Goal: Task Accomplishment & Management: Use online tool/utility

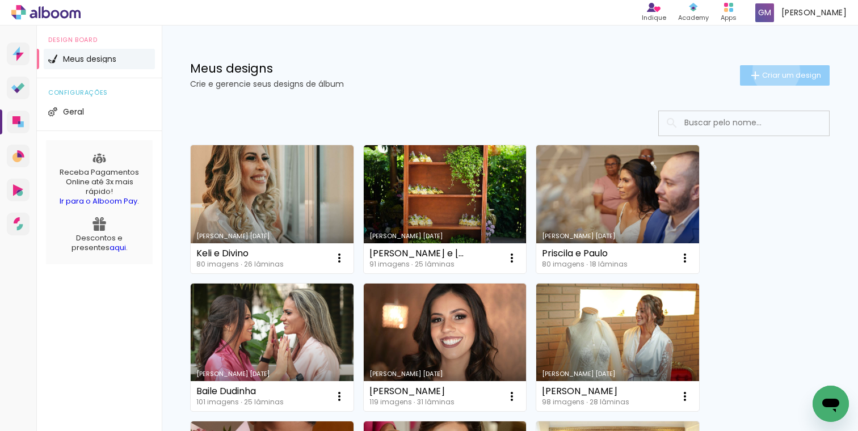
click at [774, 71] on span "Criar um design" at bounding box center [791, 74] width 59 height 7
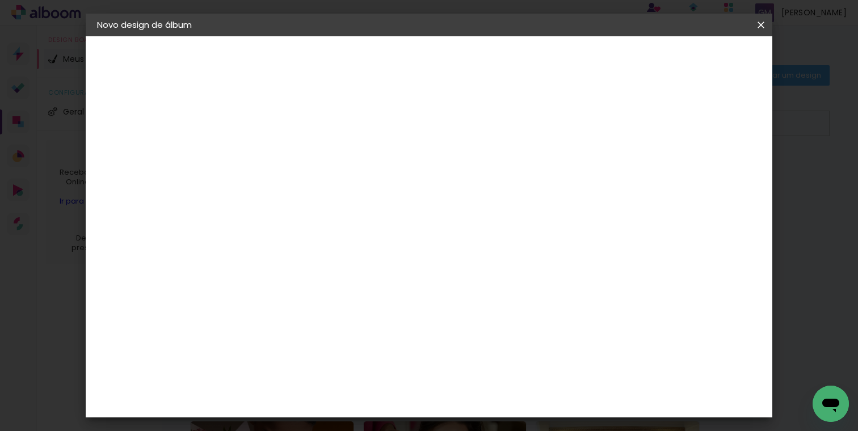
click at [283, 162] on div at bounding box center [283, 161] width 0 height 1
click at [763, 20] on iron-icon at bounding box center [761, 24] width 14 height 11
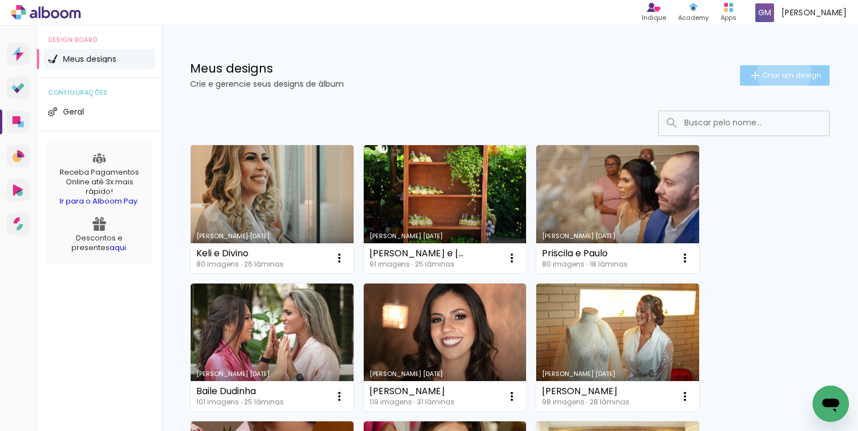
click at [782, 73] on span "Criar um design" at bounding box center [791, 74] width 59 height 7
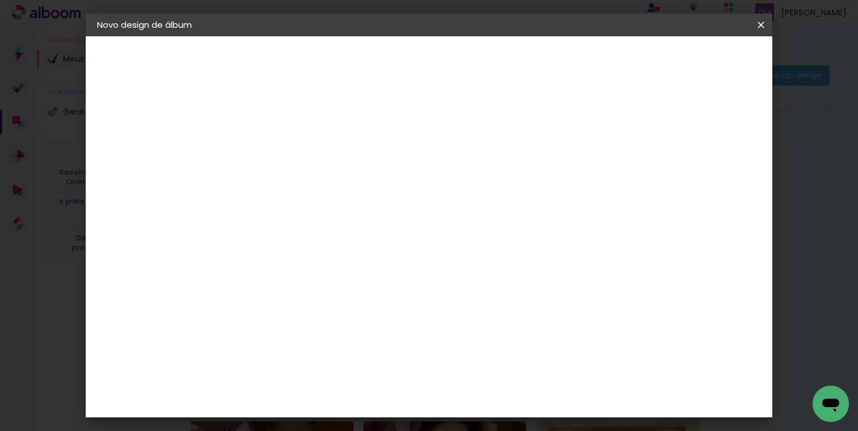
click at [283, 161] on input at bounding box center [283, 153] width 0 height 18
type input "Giordana e [PERSON_NAME]"
type paper-input "Giordana e [PERSON_NAME]"
click at [0, 0] on slot "Avançar" at bounding box center [0, 0] width 0 height 0
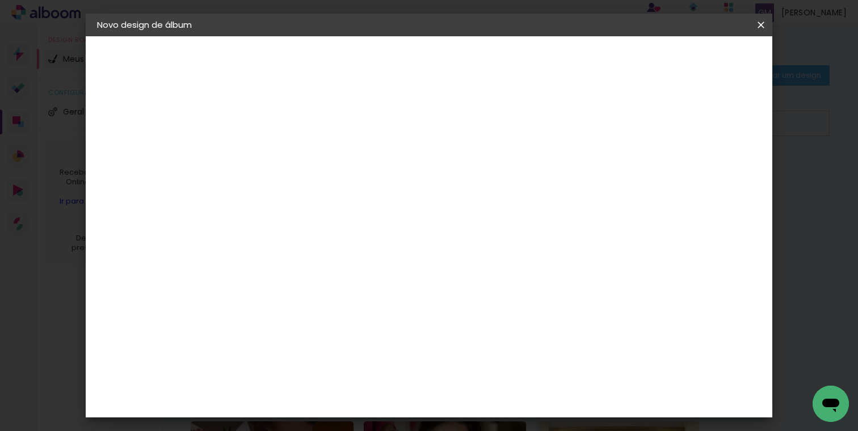
click at [0, 0] on slot "Avançar" at bounding box center [0, 0] width 0 height 0
click at [401, 335] on span "30 × 30 cm" at bounding box center [380, 346] width 42 height 23
click at [0, 0] on slot "Avançar" at bounding box center [0, 0] width 0 height 0
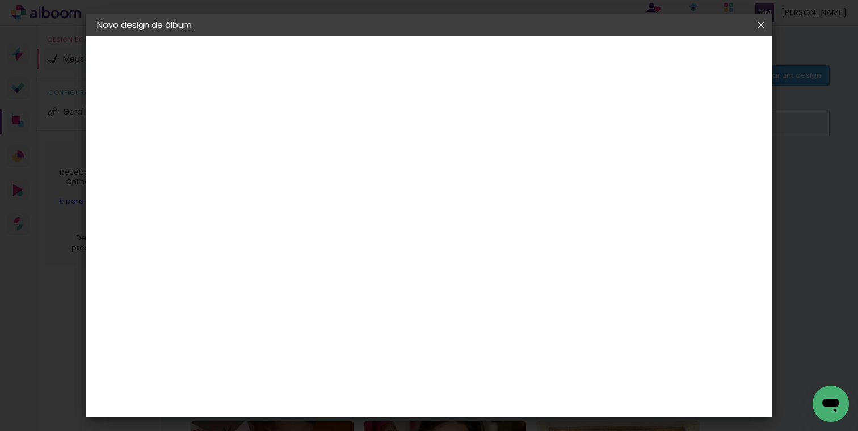
click at [622, 60] on span "Iniciar design" at bounding box center [596, 60] width 52 height 8
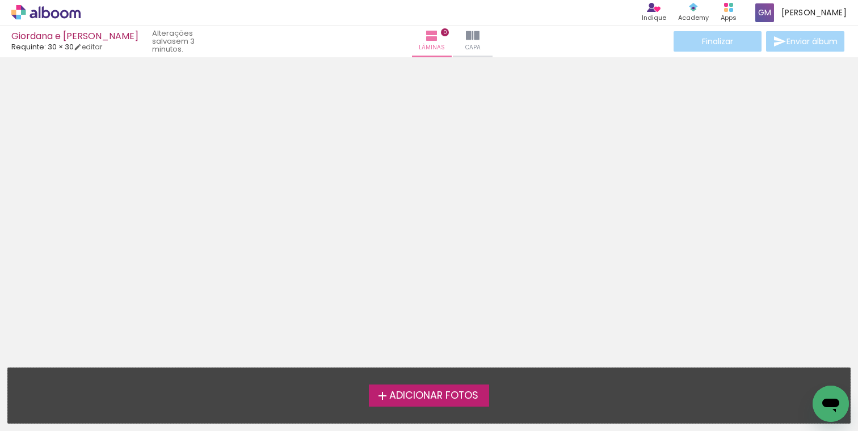
click at [444, 391] on span "Adicionar Fotos" at bounding box center [433, 396] width 89 height 10
click at [0, 0] on input "file" at bounding box center [0, 0] width 0 height 0
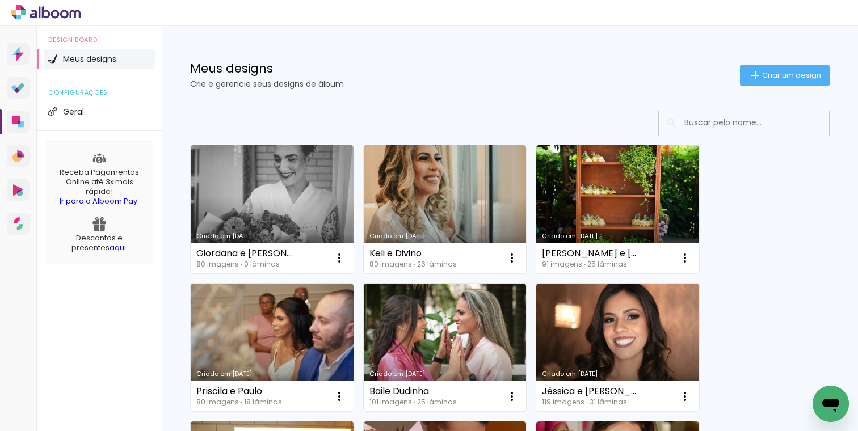
click at [267, 196] on link "Criado em [DATE]" at bounding box center [272, 209] width 163 height 128
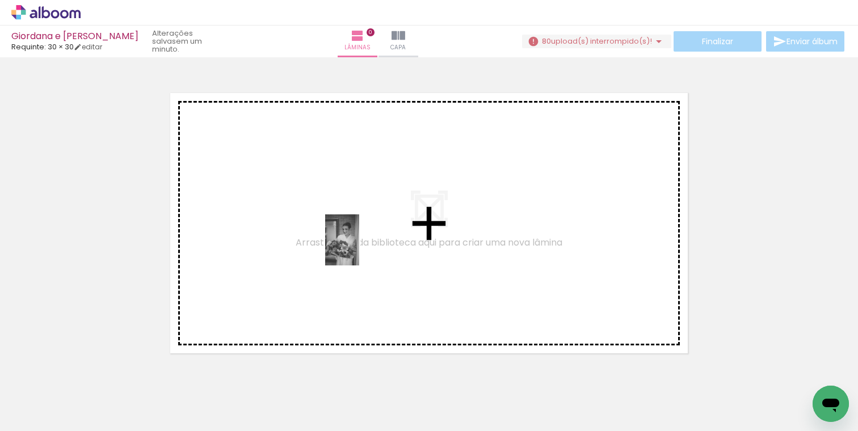
drag, startPoint x: 119, startPoint y: 398, endPoint x: 359, endPoint y: 248, distance: 283.1
click at [359, 248] on quentale-workspace at bounding box center [429, 215] width 858 height 431
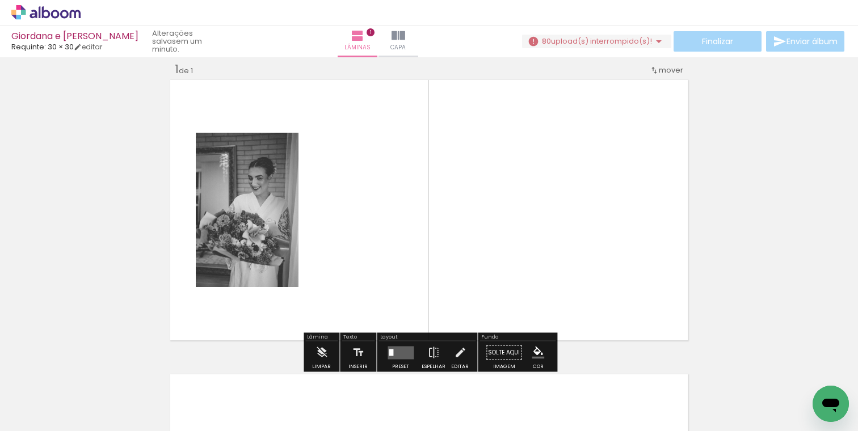
scroll to position [14, 0]
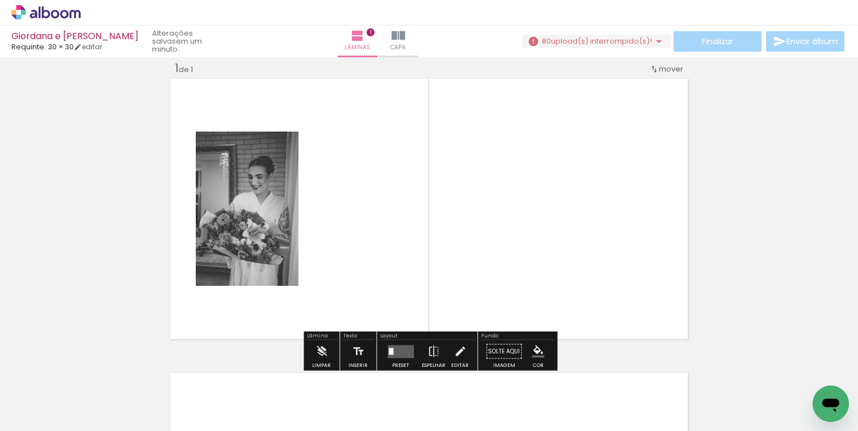
drag, startPoint x: 183, startPoint y: 397, endPoint x: 426, endPoint y: 224, distance: 298.0
click at [426, 224] on quentale-workspace at bounding box center [429, 215] width 858 height 431
drag, startPoint x: 184, startPoint y: 398, endPoint x: 424, endPoint y: 226, distance: 295.2
click at [424, 226] on quentale-workspace at bounding box center [429, 215] width 858 height 431
click at [365, 228] on quentale-layouter at bounding box center [428, 209] width 523 height 266
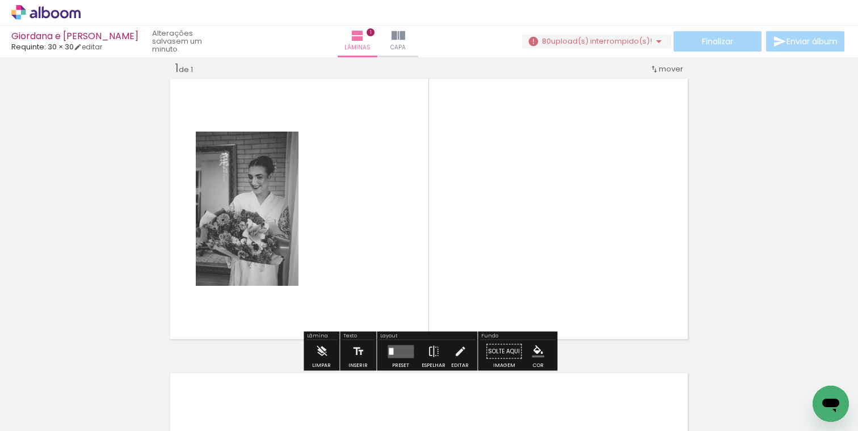
click at [93, 403] on iron-horizontal-list at bounding box center [81, 395] width 23 height 71
click at [93, 405] on iron-horizontal-list at bounding box center [81, 395] width 23 height 71
click at [386, 243] on quentale-layouter at bounding box center [428, 209] width 523 height 266
drag, startPoint x: 195, startPoint y: 388, endPoint x: 363, endPoint y: 196, distance: 254.5
click at [360, 197] on quentale-workspace at bounding box center [429, 215] width 858 height 431
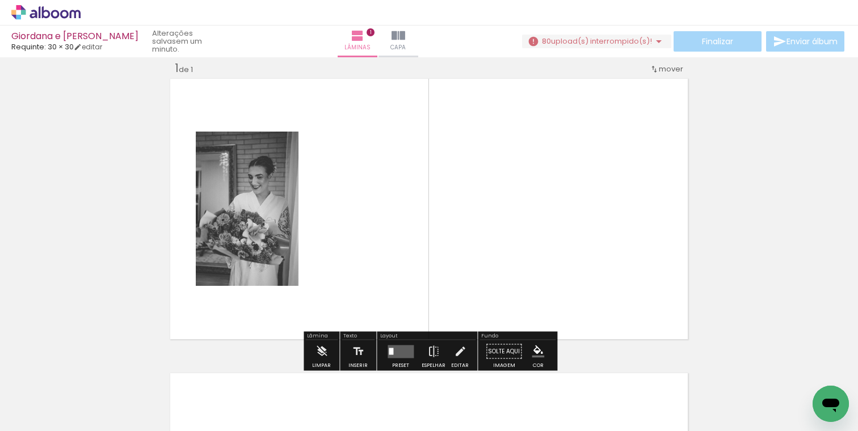
click at [363, 196] on quentale-layouter at bounding box center [428, 209] width 523 height 266
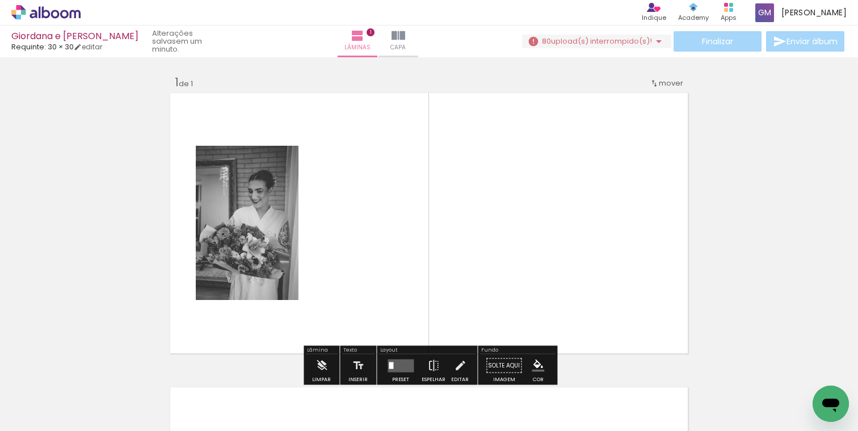
drag, startPoint x: 172, startPoint y: 393, endPoint x: 438, endPoint y: 240, distance: 306.5
click at [438, 240] on quentale-workspace at bounding box center [429, 215] width 858 height 431
click at [93, 395] on iron-horizontal-list at bounding box center [81, 395] width 23 height 71
click at [587, 43] on span "upload(s) interrompido(s)!" at bounding box center [601, 41] width 101 height 11
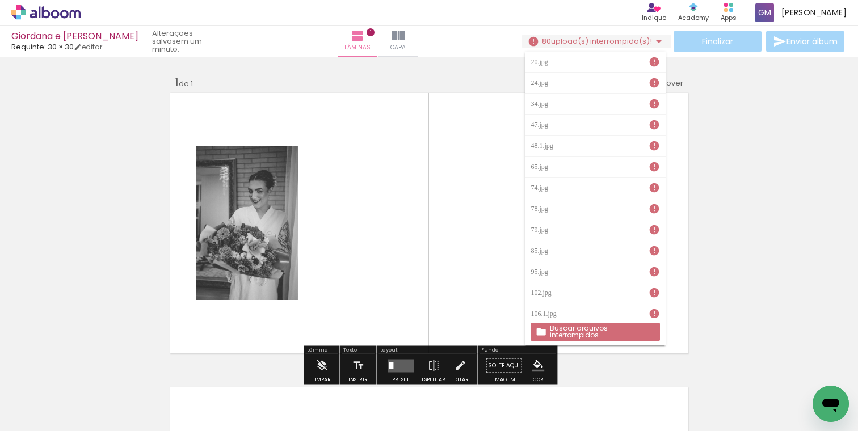
click at [0, 0] on slot "Buscar arquivos interrompidos" at bounding box center [0, 0] width 0 height 0
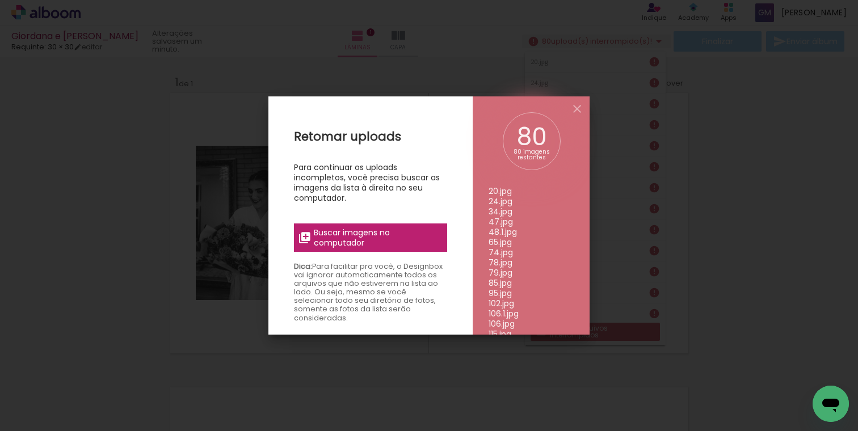
click at [365, 239] on span "Buscar imagens no computador" at bounding box center [377, 238] width 127 height 20
click at [0, 0] on input "file" at bounding box center [0, 0] width 0 height 0
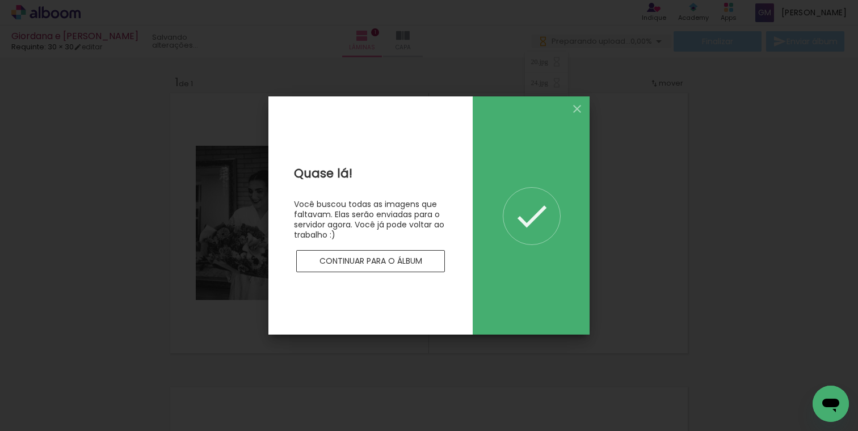
click at [394, 254] on paper-button "Continuar para o álbum" at bounding box center [370, 261] width 149 height 23
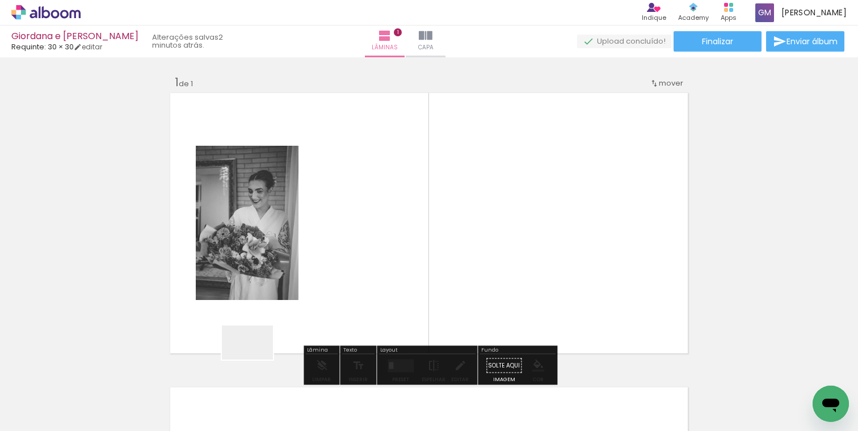
drag, startPoint x: 176, startPoint y: 395, endPoint x: 367, endPoint y: 282, distance: 221.8
click at [367, 282] on quentale-workspace at bounding box center [429, 215] width 858 height 431
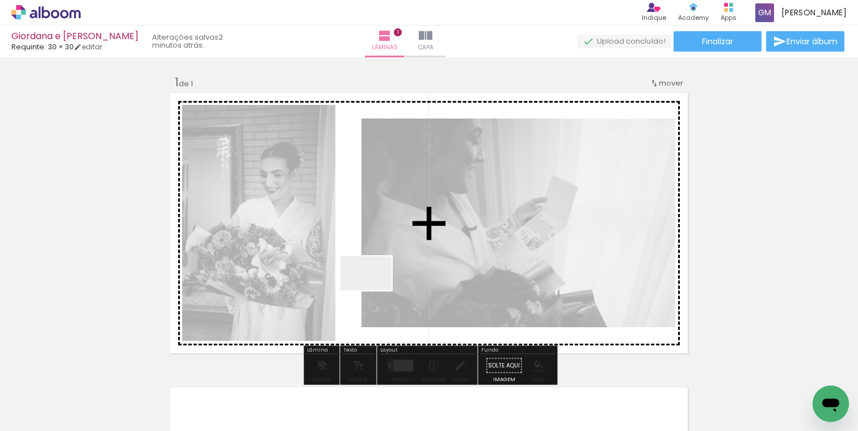
drag, startPoint x: 241, startPoint y: 401, endPoint x: 375, endPoint y: 289, distance: 174.8
click at [375, 289] on quentale-workspace at bounding box center [429, 215] width 858 height 431
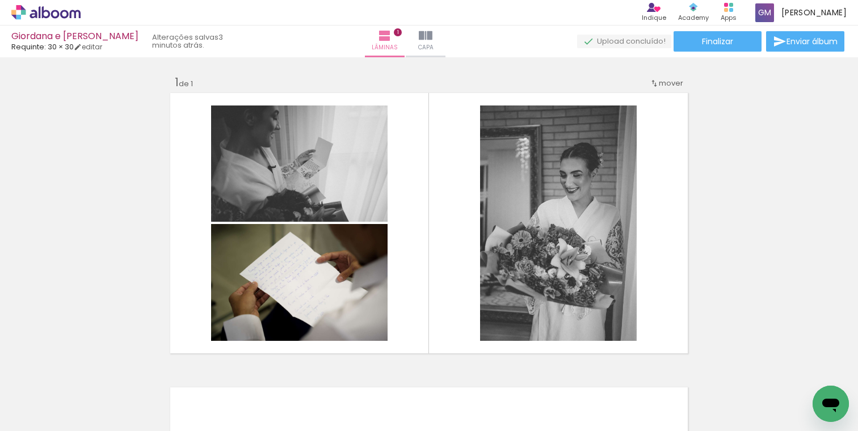
scroll to position [0, 1981]
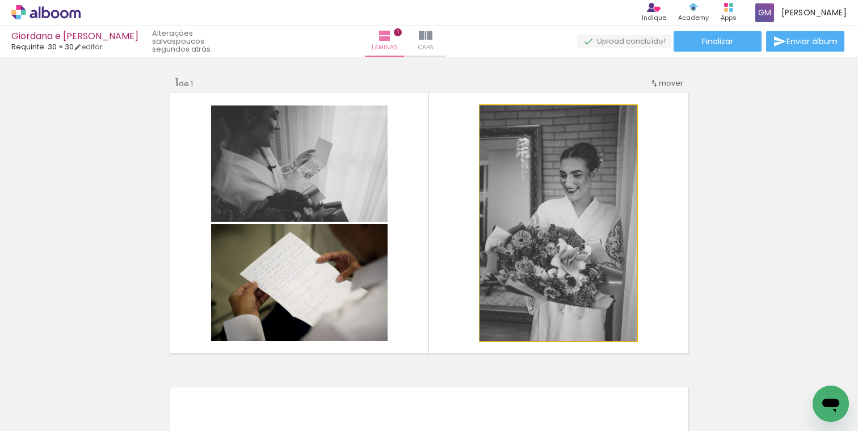
drag, startPoint x: 550, startPoint y: 244, endPoint x: 485, endPoint y: 394, distance: 163.4
click at [485, 394] on quentale-workspace at bounding box center [429, 215] width 858 height 431
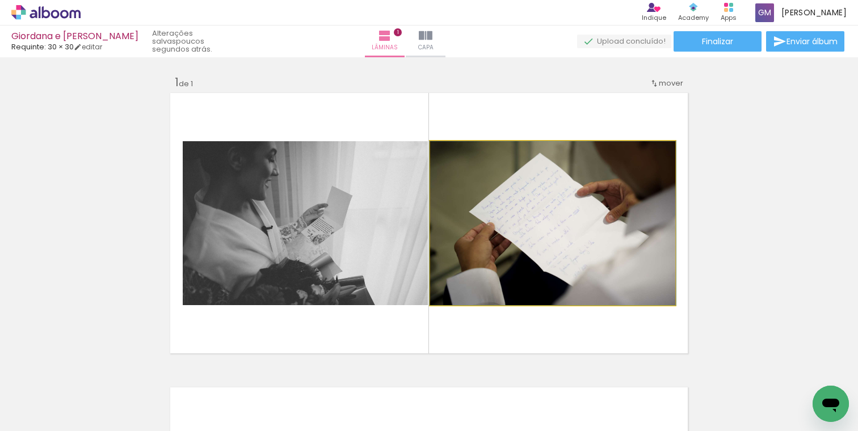
drag, startPoint x: 471, startPoint y: 217, endPoint x: 412, endPoint y: 398, distance: 189.8
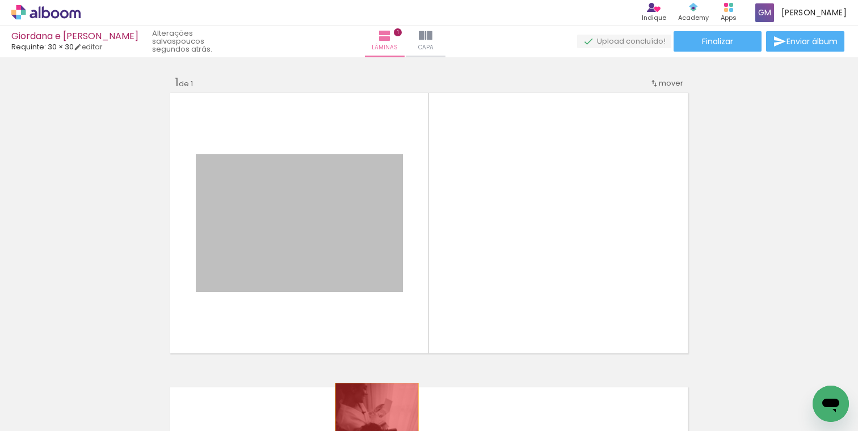
drag, startPoint x: 387, startPoint y: 235, endPoint x: 377, endPoint y: 418, distance: 183.6
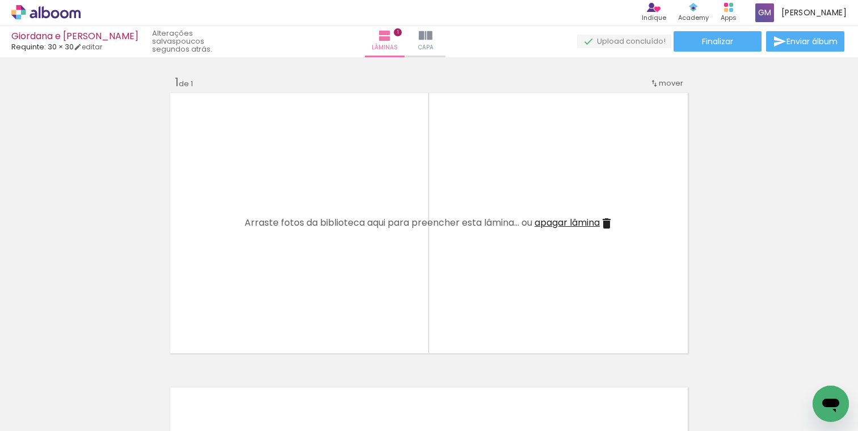
scroll to position [0, 384]
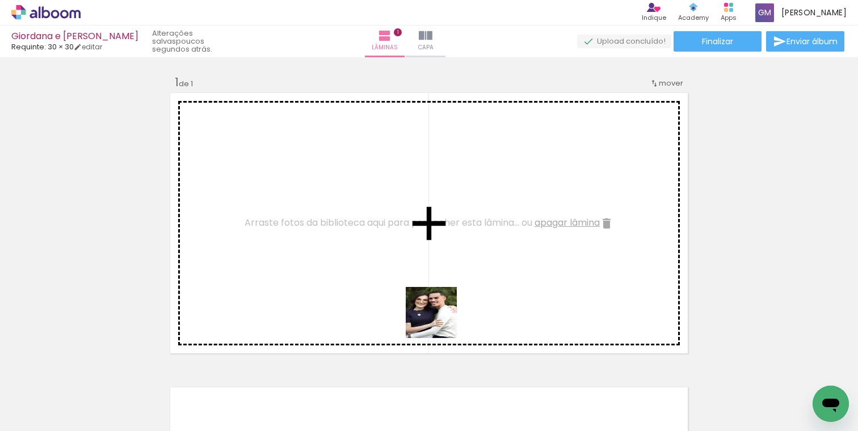
drag, startPoint x: 481, startPoint y: 389, endPoint x: 407, endPoint y: 204, distance: 199.6
click at [407, 204] on quentale-workspace at bounding box center [429, 215] width 858 height 431
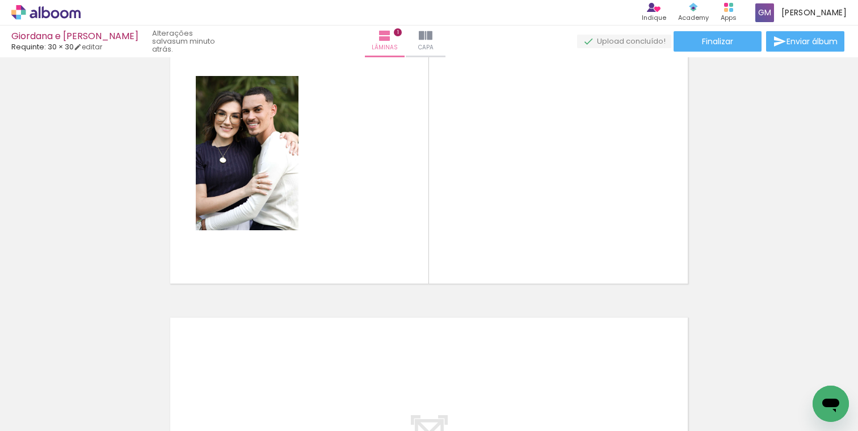
scroll to position [0, 1051]
click at [460, 204] on quentale-workspace at bounding box center [429, 215] width 858 height 431
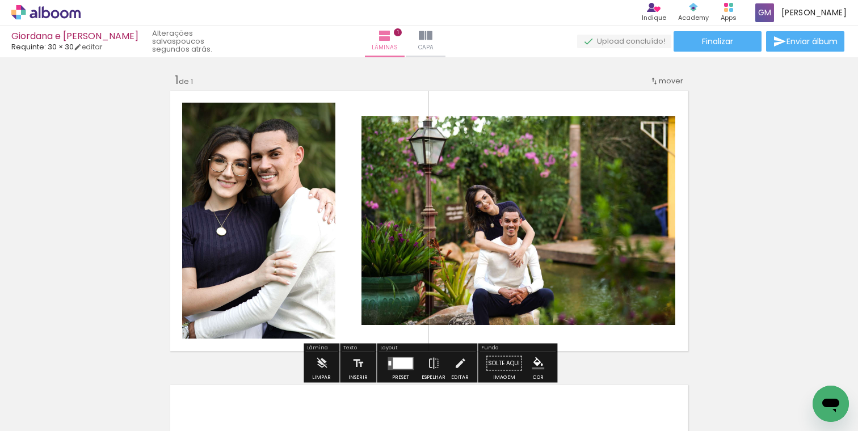
scroll to position [0, 0]
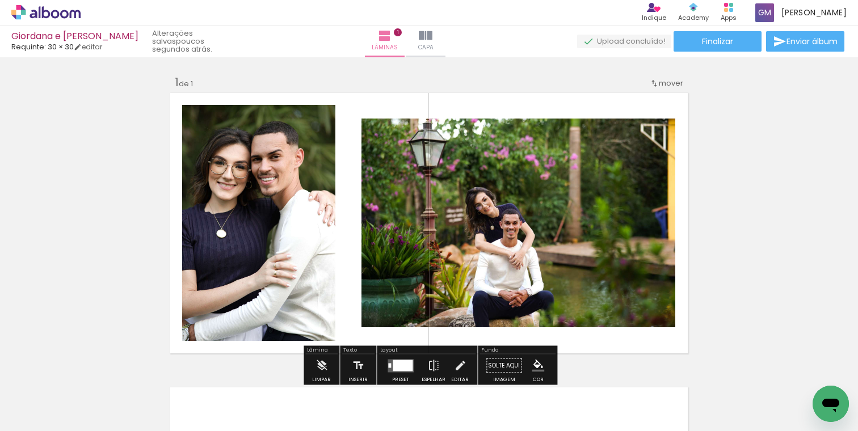
click at [426, 74] on div "Inserir lâmina 1 de 1" at bounding box center [429, 355] width 858 height 589
click at [672, 82] on span "mover" at bounding box center [671, 83] width 24 height 11
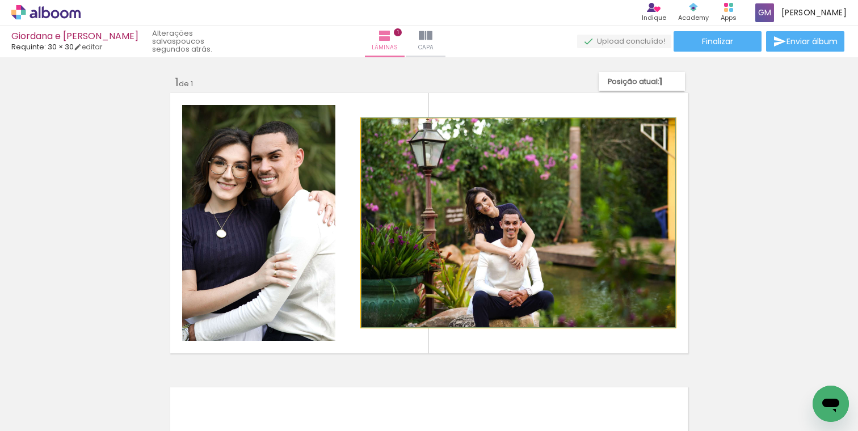
drag, startPoint x: 617, startPoint y: 163, endPoint x: 617, endPoint y: 170, distance: 6.2
click at [617, 250] on div at bounding box center [518, 222] width 314 height 209
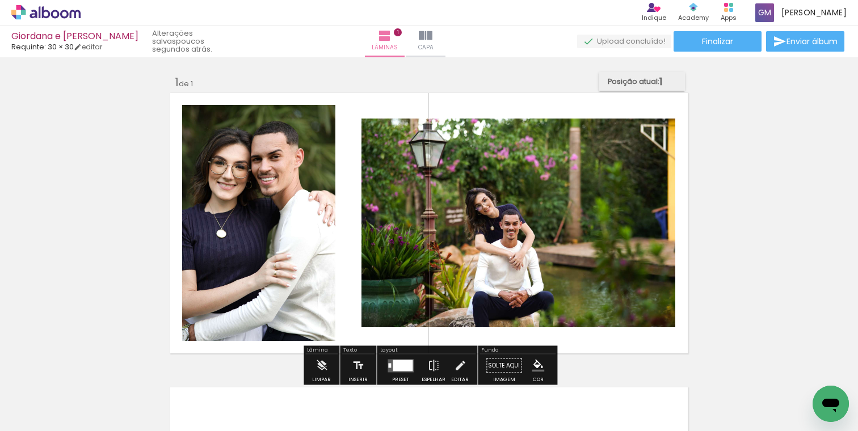
click at [654, 83] on span "Posição atual:" at bounding box center [634, 81] width 52 height 19
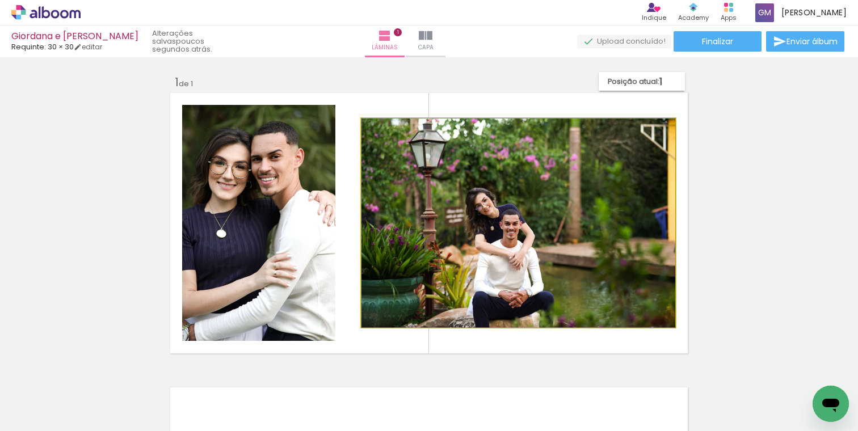
click at [675, 124] on quentale-photo at bounding box center [518, 223] width 314 height 209
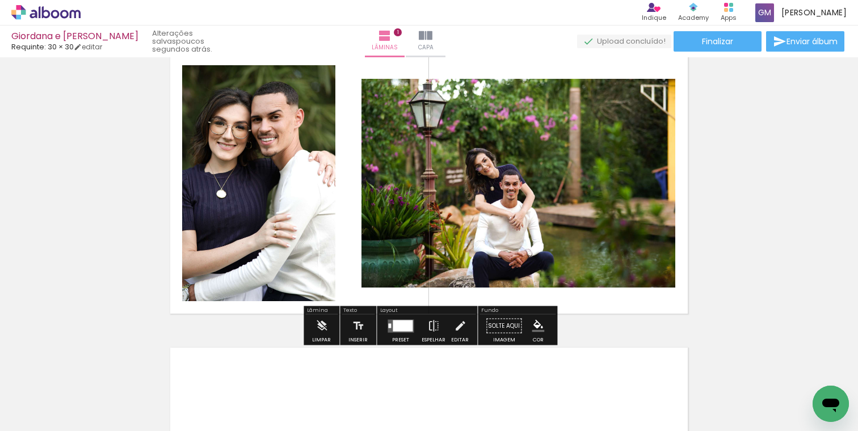
scroll to position [21, 0]
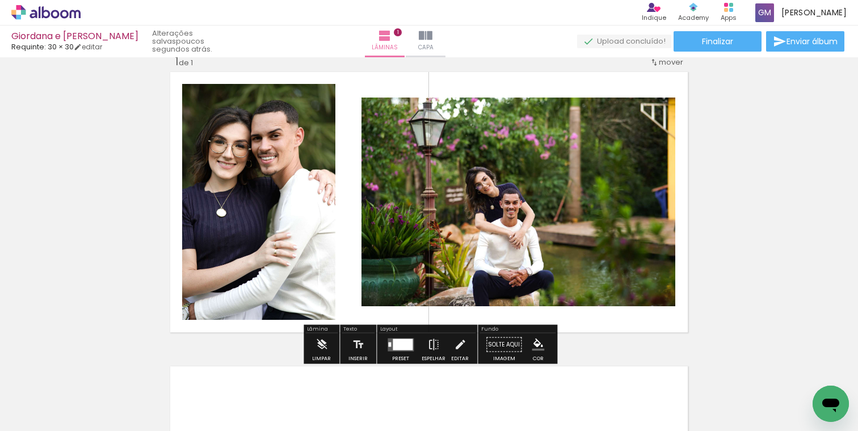
drag, startPoint x: 665, startPoint y: 77, endPoint x: 664, endPoint y: 336, distance: 259.8
click at [664, 336] on div "Inserir lâmina 1 de 1" at bounding box center [429, 334] width 858 height 589
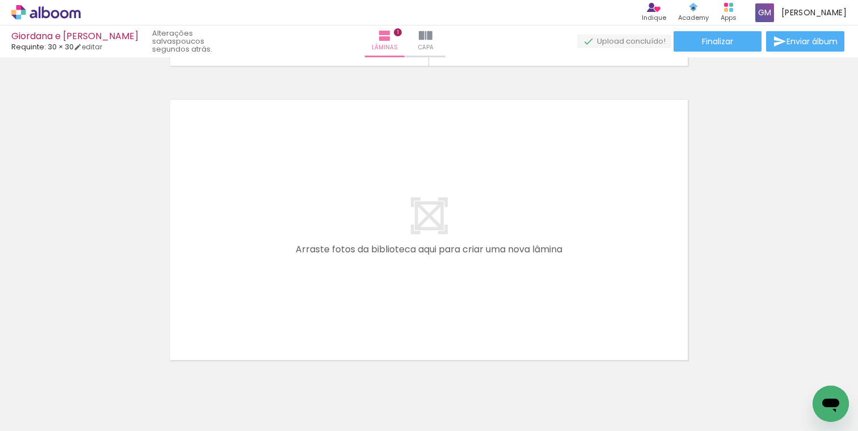
scroll to position [0, 1553]
click at [477, 282] on quentale-workspace at bounding box center [429, 215] width 858 height 431
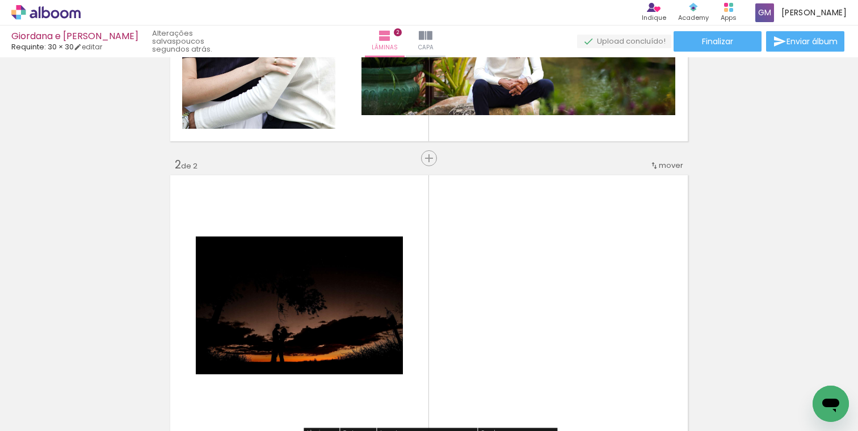
scroll to position [187, 0]
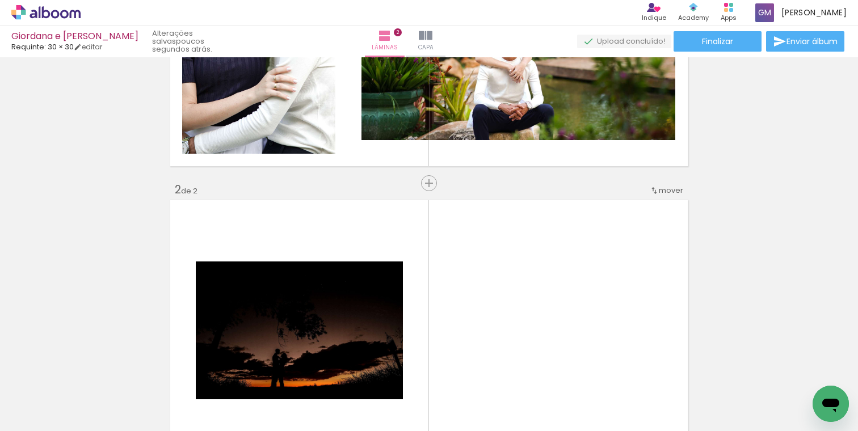
click at [666, 185] on span "mover" at bounding box center [671, 190] width 24 height 11
click at [656, 189] on paper-item "antes da 1" at bounding box center [642, 188] width 86 height 19
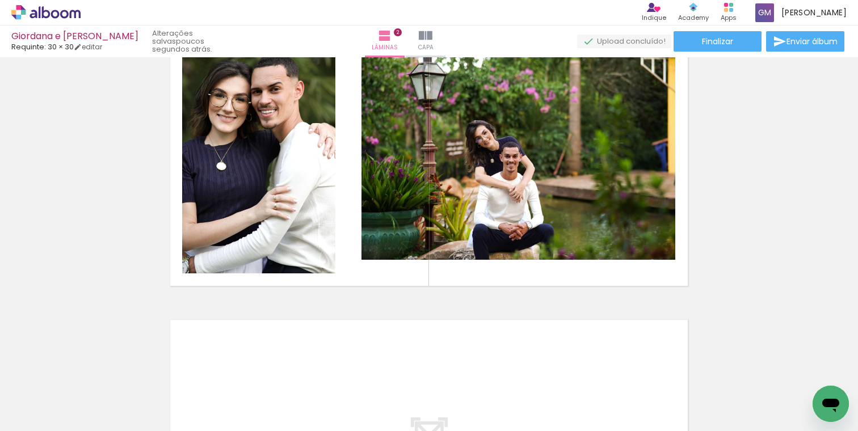
scroll to position [367, 0]
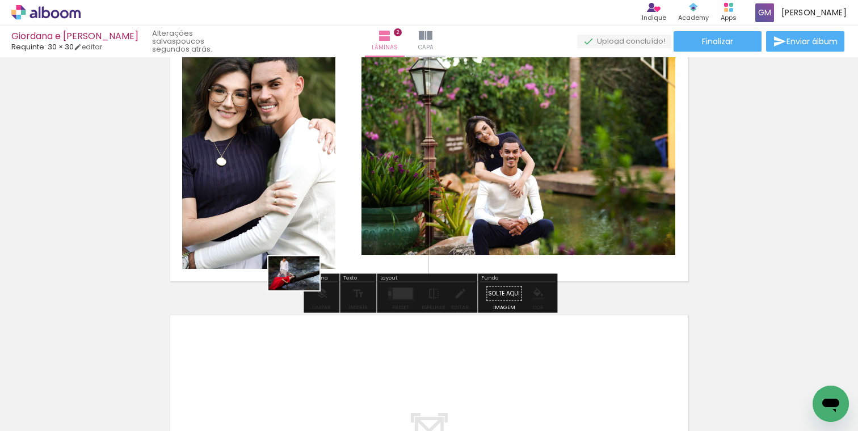
drag, startPoint x: 212, startPoint y: 393, endPoint x: 346, endPoint y: 220, distance: 219.2
click at [346, 220] on quentale-workspace at bounding box center [429, 215] width 858 height 431
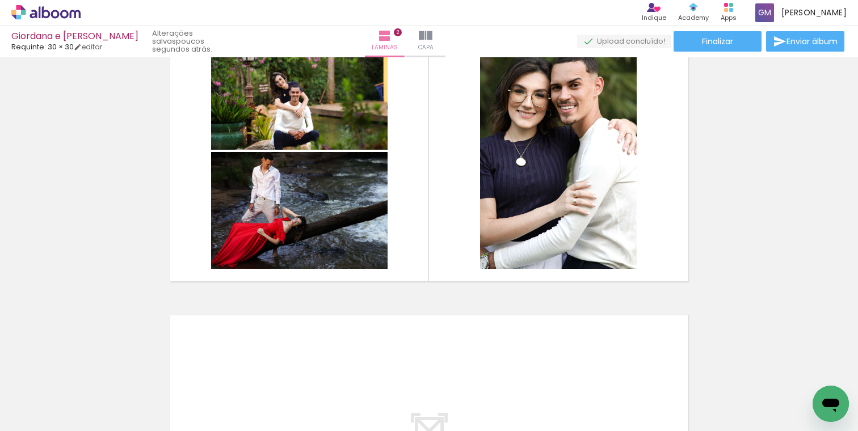
scroll to position [0, 87]
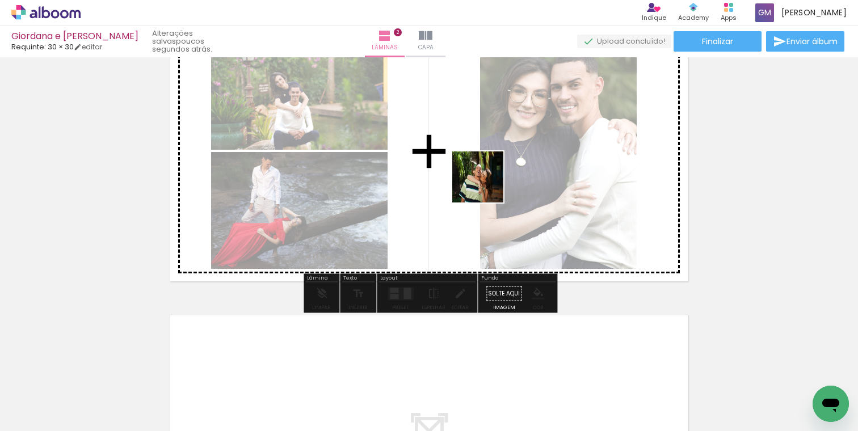
drag, startPoint x: 281, startPoint y: 403, endPoint x: 497, endPoint y: 173, distance: 315.5
click at [497, 173] on quentale-workspace at bounding box center [429, 215] width 858 height 431
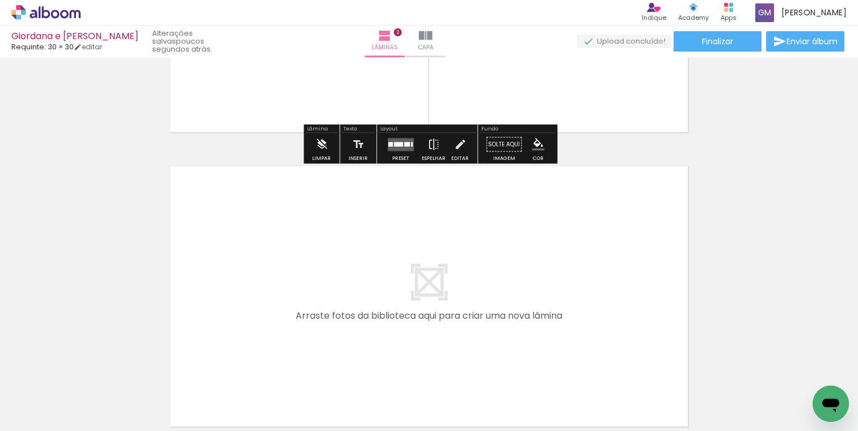
scroll to position [519, 0]
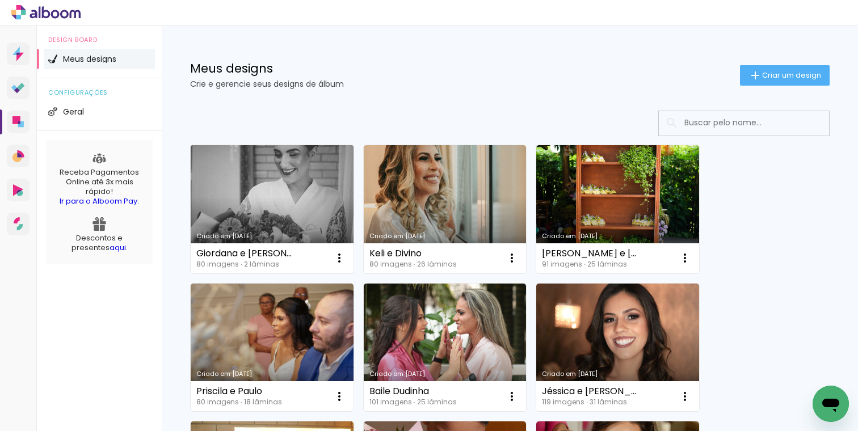
click at [268, 182] on link "Criado em [DATE]" at bounding box center [272, 209] width 163 height 128
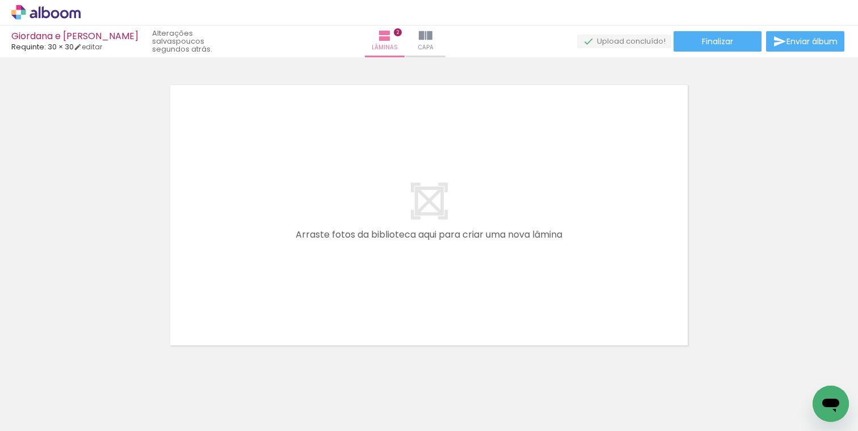
scroll to position [0, 204]
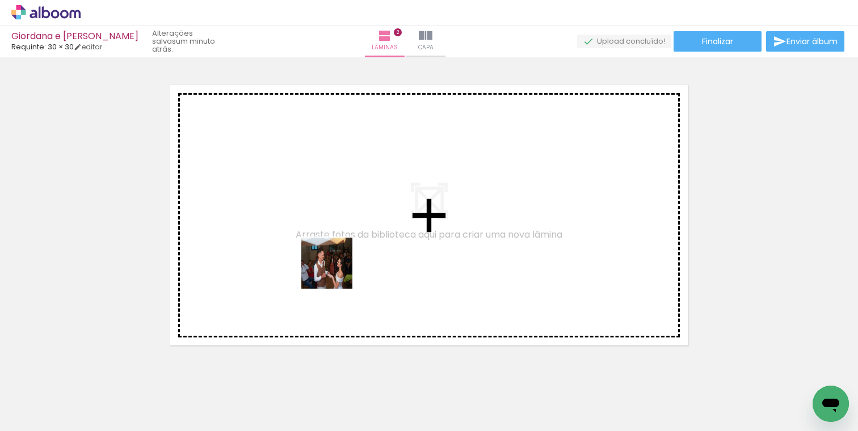
drag, startPoint x: 233, startPoint y: 393, endPoint x: 364, endPoint y: 246, distance: 196.5
click at [364, 246] on quentale-workspace at bounding box center [429, 215] width 858 height 431
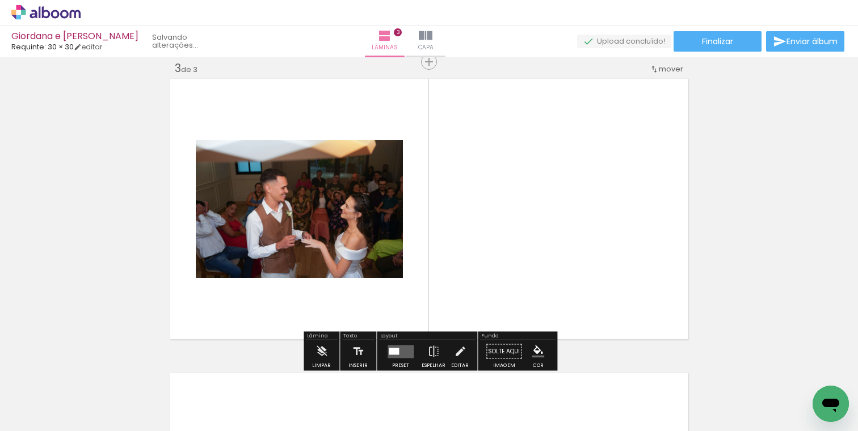
scroll to position [603, 0]
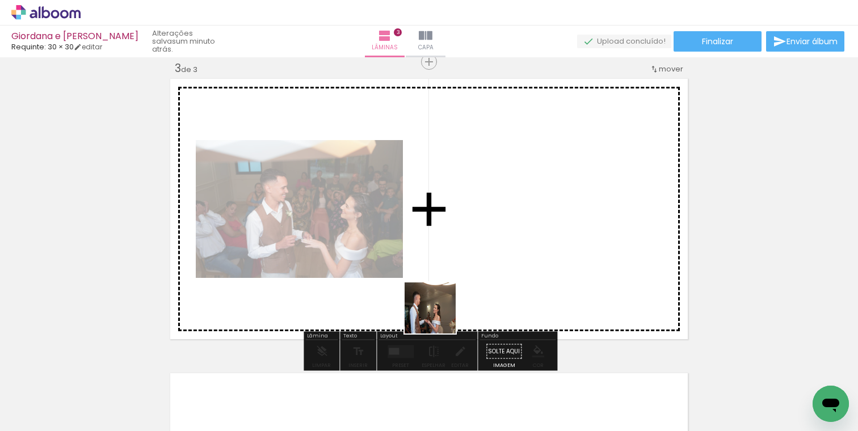
click at [471, 232] on quentale-workspace at bounding box center [429, 215] width 858 height 431
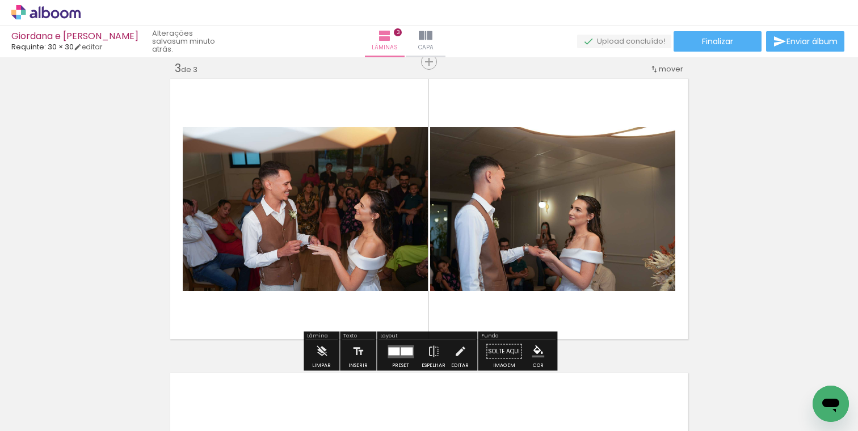
scroll to position [0, 58]
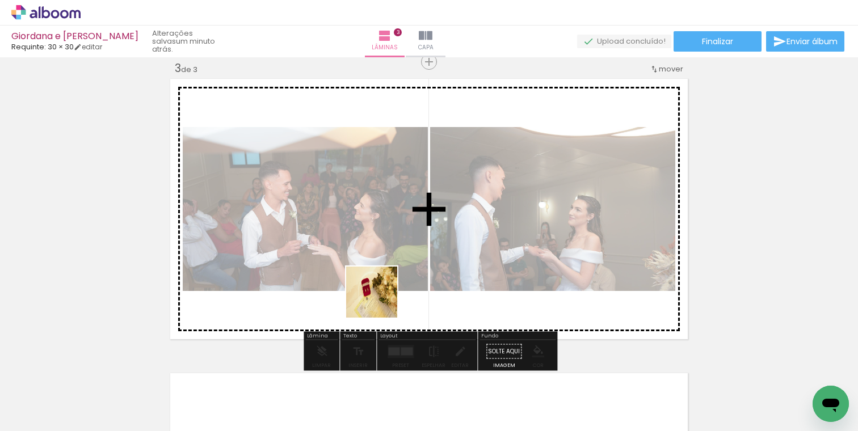
drag, startPoint x: 251, startPoint y: 403, endPoint x: 438, endPoint y: 247, distance: 243.3
click at [438, 248] on quentale-workspace at bounding box center [429, 215] width 858 height 431
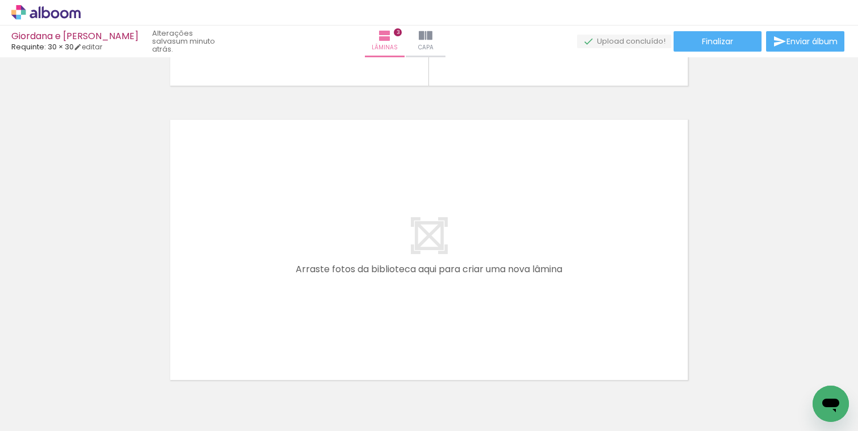
scroll to position [919, 0]
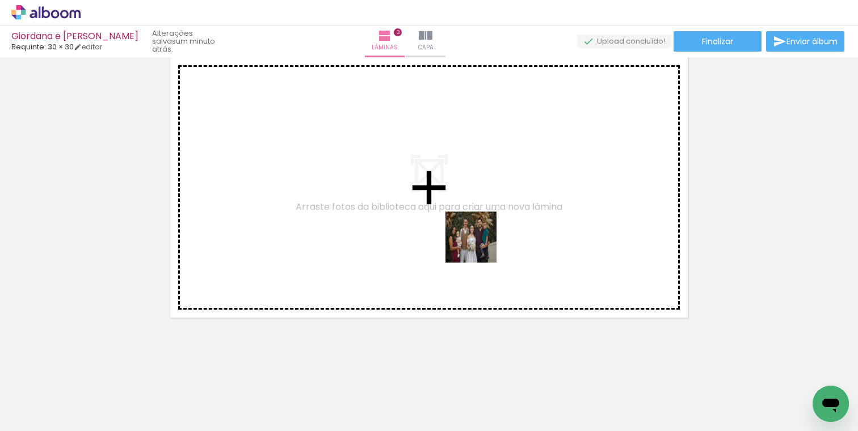
drag, startPoint x: 436, startPoint y: 401, endPoint x: 479, endPoint y: 242, distance: 165.2
click at [479, 243] on quentale-workspace at bounding box center [429, 215] width 858 height 431
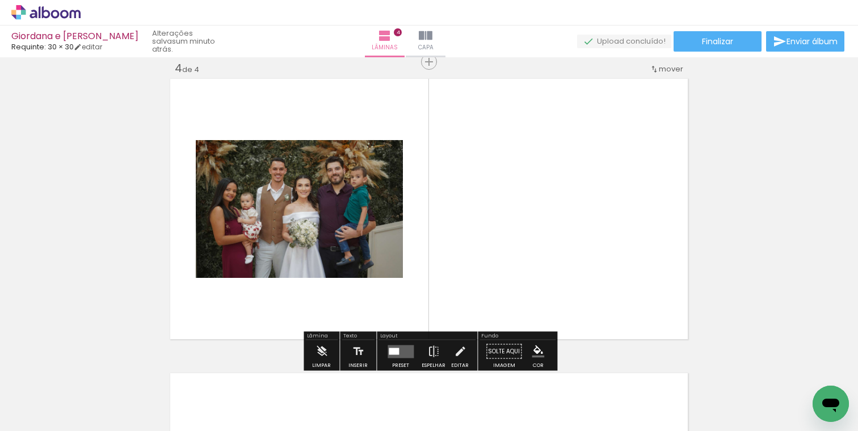
scroll to position [898, 0]
click at [503, 255] on quentale-workspace at bounding box center [429, 215] width 858 height 431
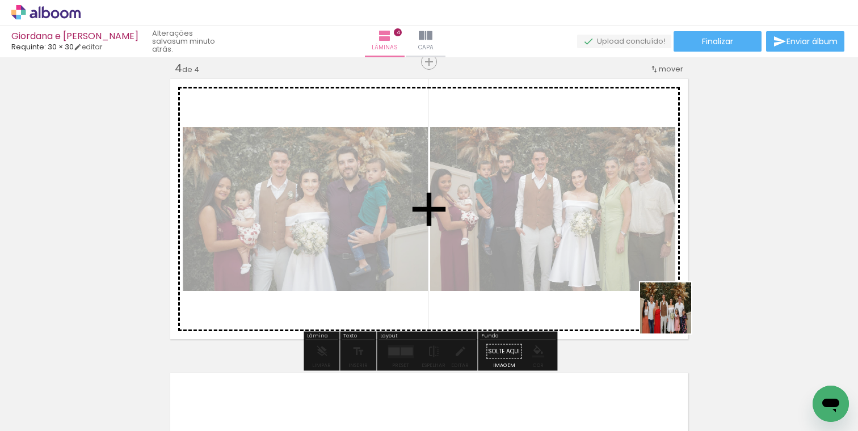
drag, startPoint x: 766, startPoint y: 389, endPoint x: 650, endPoint y: 264, distance: 170.2
click at [650, 264] on quentale-workspace at bounding box center [429, 215] width 858 height 431
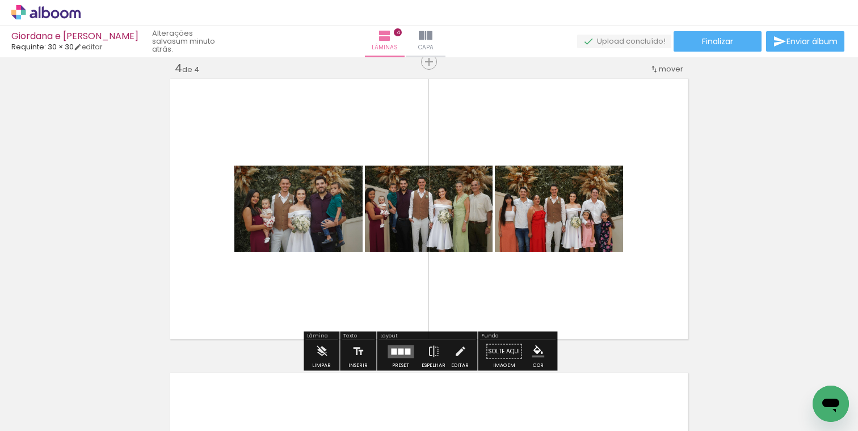
scroll to position [0, 725]
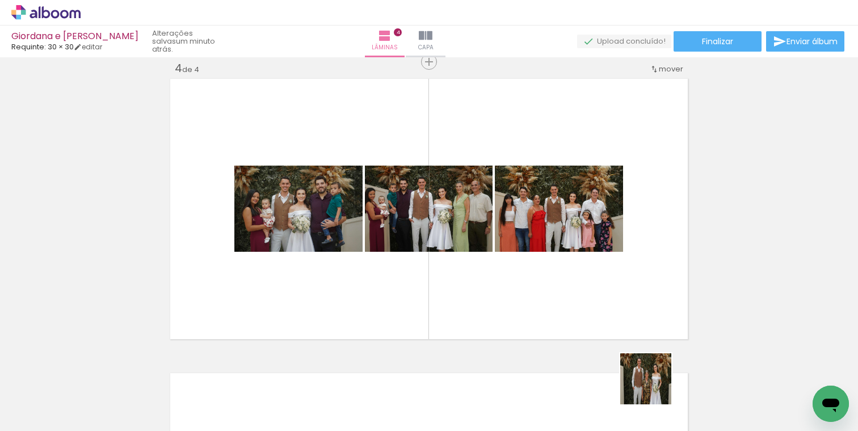
drag, startPoint x: 654, startPoint y: 397, endPoint x: 648, endPoint y: 176, distance: 220.8
click at [648, 176] on quentale-workspace at bounding box center [429, 215] width 858 height 431
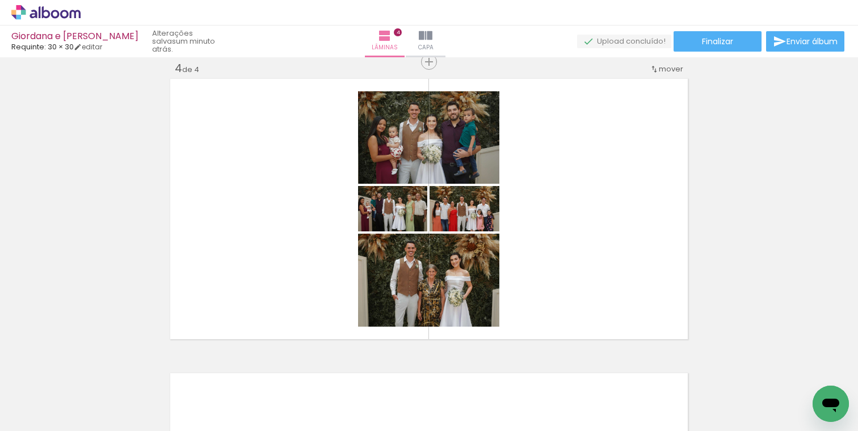
scroll to position [0, 1031]
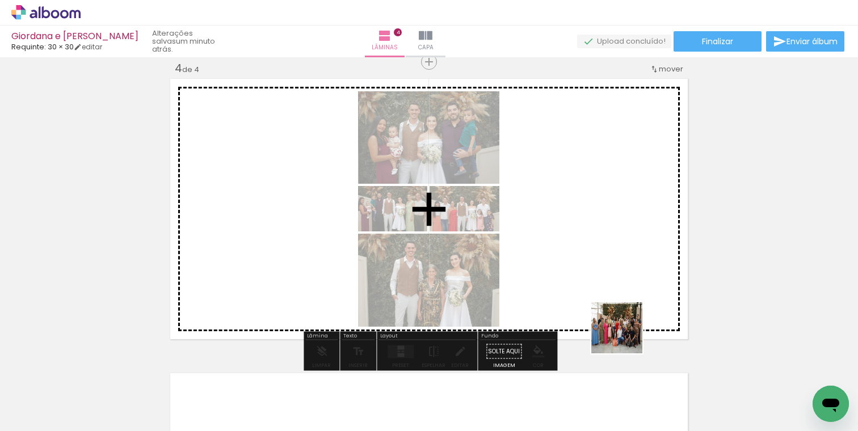
drag, startPoint x: 625, startPoint y: 397, endPoint x: 624, endPoint y: 230, distance: 166.8
click at [624, 230] on quentale-workspace at bounding box center [429, 215] width 858 height 431
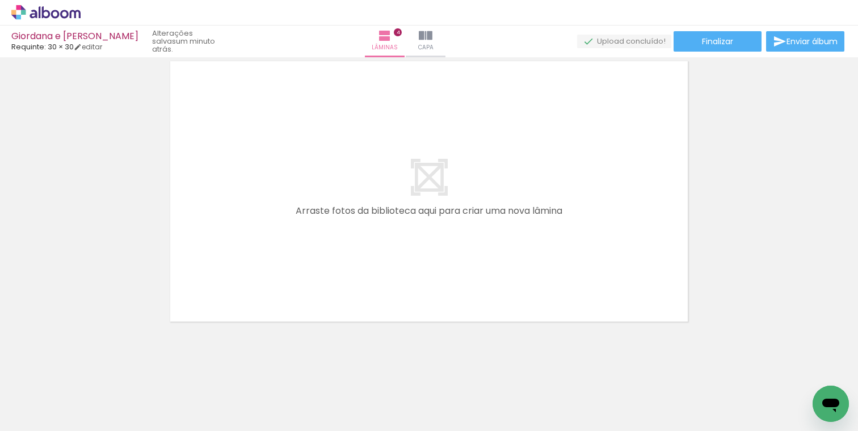
scroll to position [0, 1193]
drag, startPoint x: 618, startPoint y: 394, endPoint x: 557, endPoint y: 241, distance: 164.5
click at [557, 241] on quentale-workspace at bounding box center [429, 215] width 858 height 431
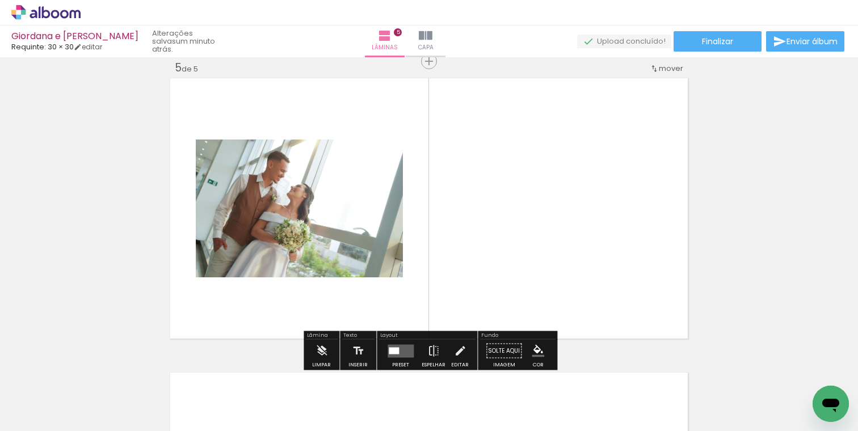
scroll to position [1192, 0]
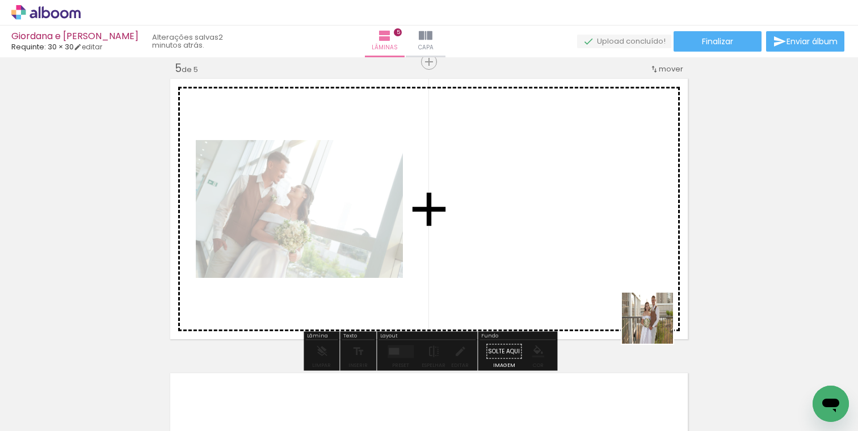
drag, startPoint x: 777, startPoint y: 412, endPoint x: 627, endPoint y: 294, distance: 190.8
click at [627, 295] on quentale-workspace at bounding box center [429, 215] width 858 height 431
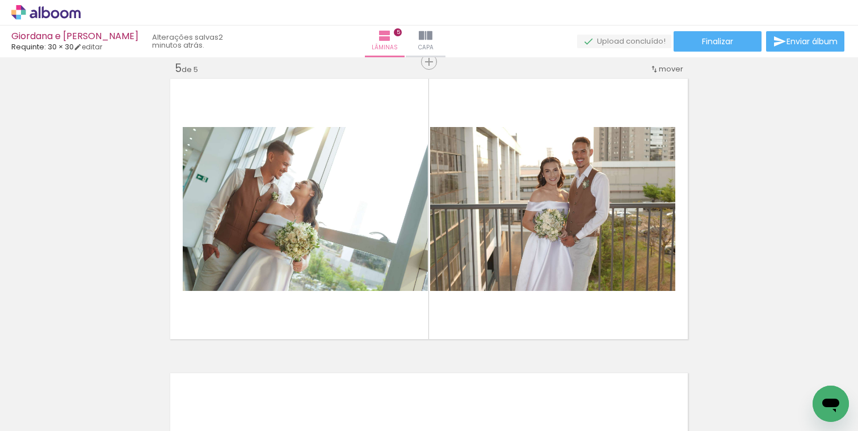
scroll to position [0, 1488]
drag, startPoint x: 664, startPoint y: 405, endPoint x: 658, endPoint y: 187, distance: 218.0
click at [658, 187] on quentale-workspace at bounding box center [429, 215] width 858 height 431
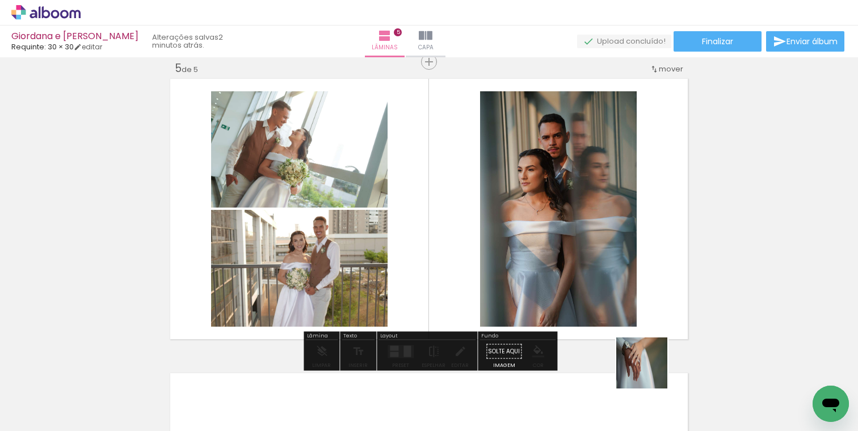
drag, startPoint x: 707, startPoint y: 390, endPoint x: 553, endPoint y: 276, distance: 191.4
click at [553, 276] on quentale-workspace at bounding box center [429, 215] width 858 height 431
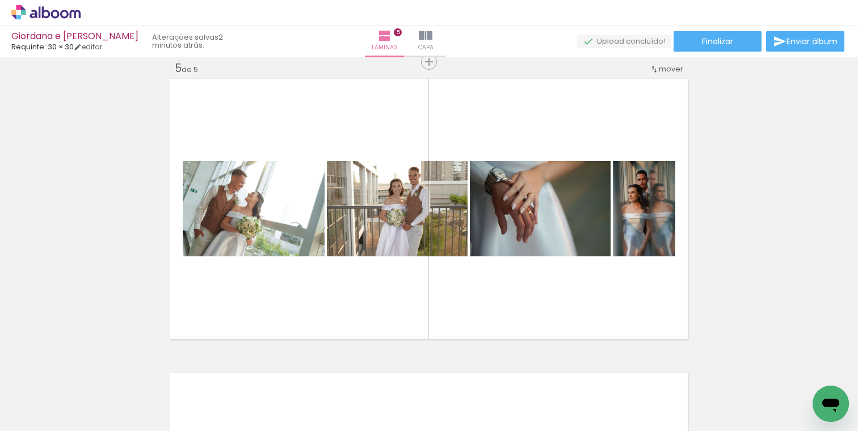
scroll to position [0, 1692]
drag, startPoint x: 584, startPoint y: 399, endPoint x: 573, endPoint y: 272, distance: 127.6
click at [574, 273] on quentale-workspace at bounding box center [429, 215] width 858 height 431
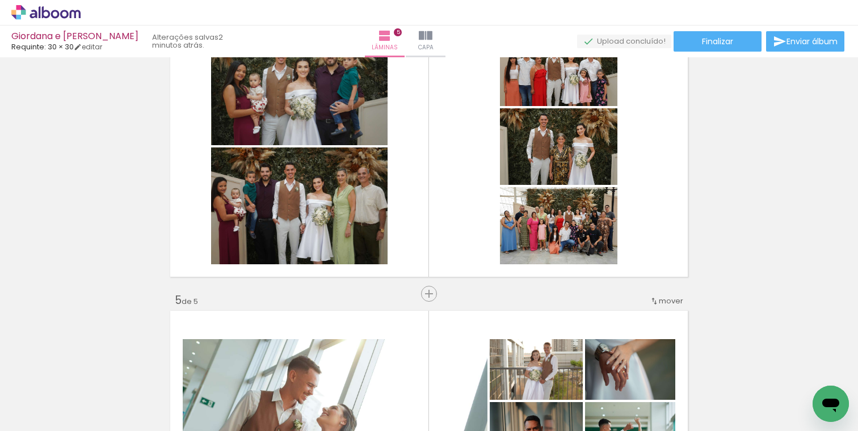
scroll to position [964, 0]
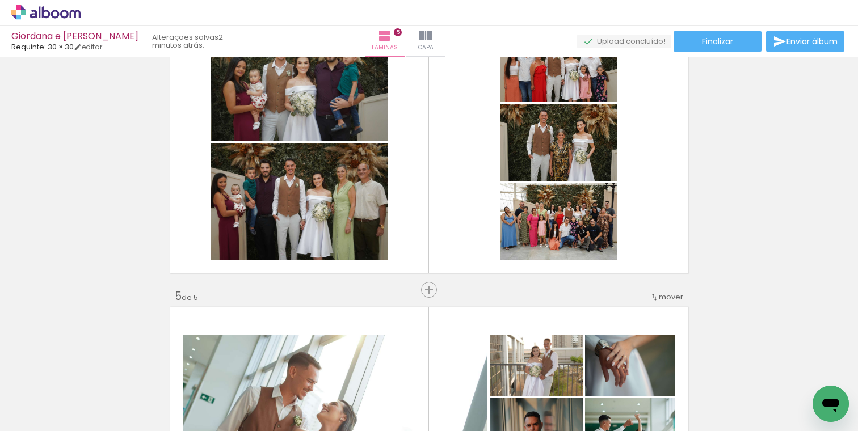
click at [668, 297] on span "mover" at bounding box center [671, 297] width 24 height 11
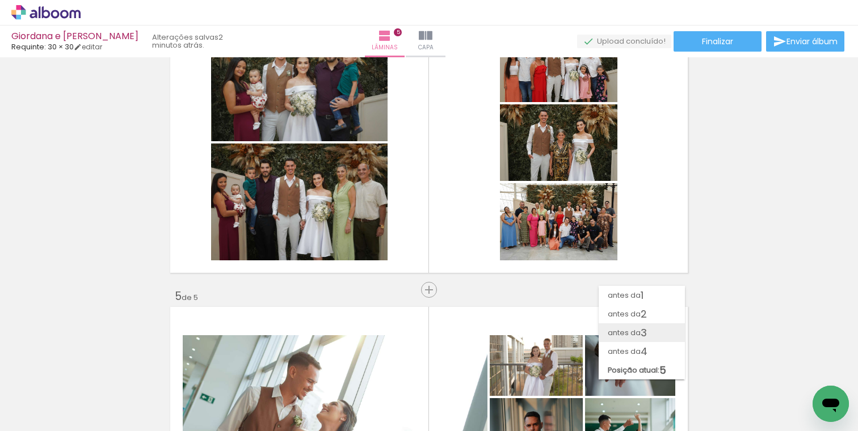
click at [652, 331] on paper-item "antes da 3" at bounding box center [642, 332] width 86 height 19
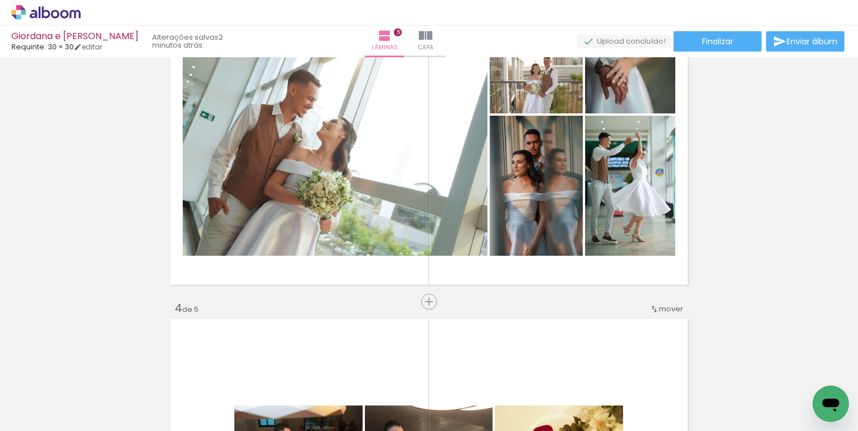
scroll to position [808, 0]
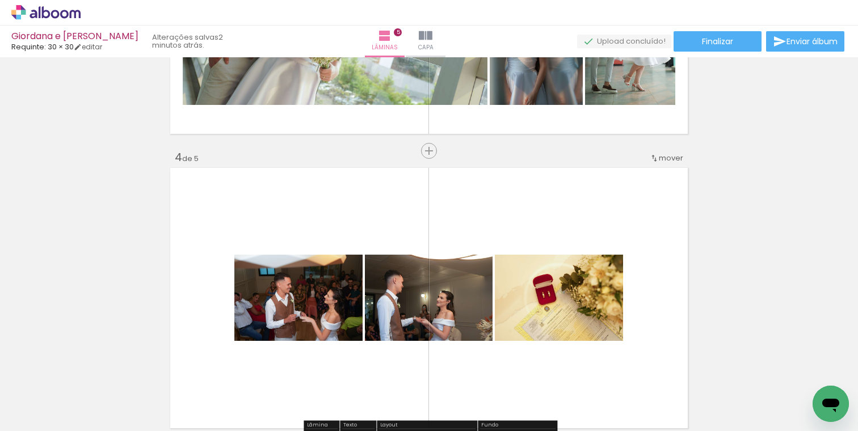
click at [668, 163] on div "mover" at bounding box center [666, 158] width 33 height 19
click at [647, 195] on span "3" at bounding box center [644, 193] width 6 height 19
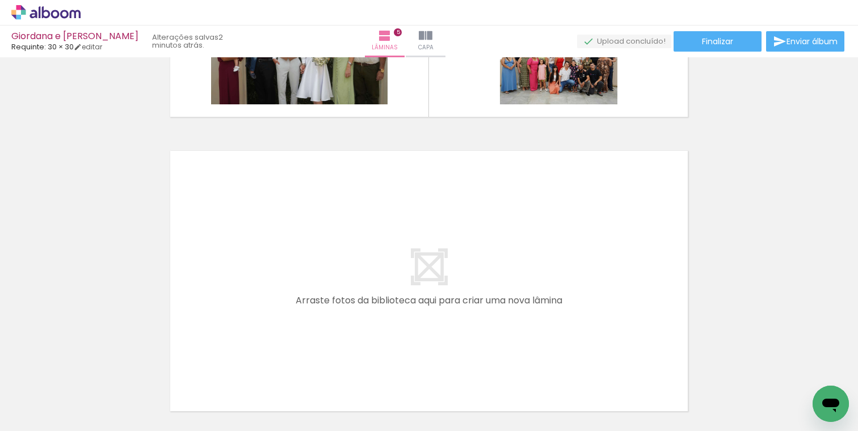
scroll to position [0, 0]
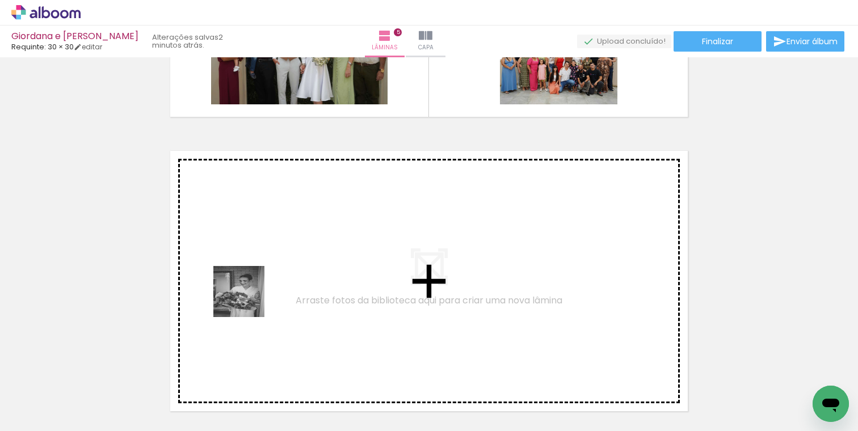
click at [330, 248] on quentale-workspace at bounding box center [429, 215] width 858 height 431
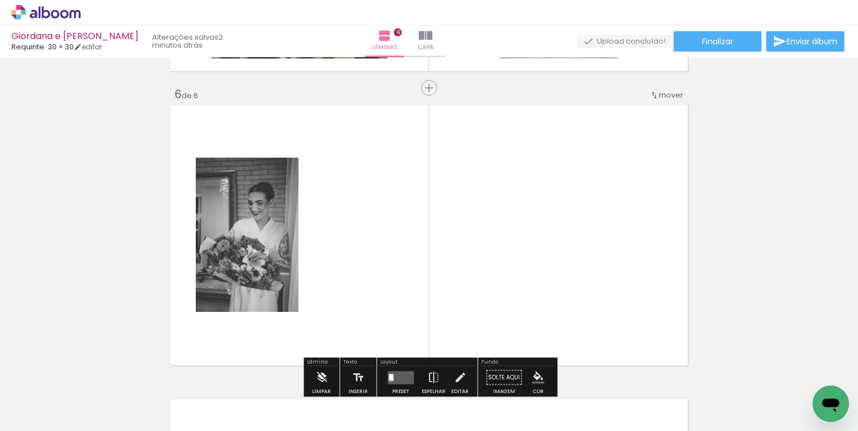
scroll to position [1486, 0]
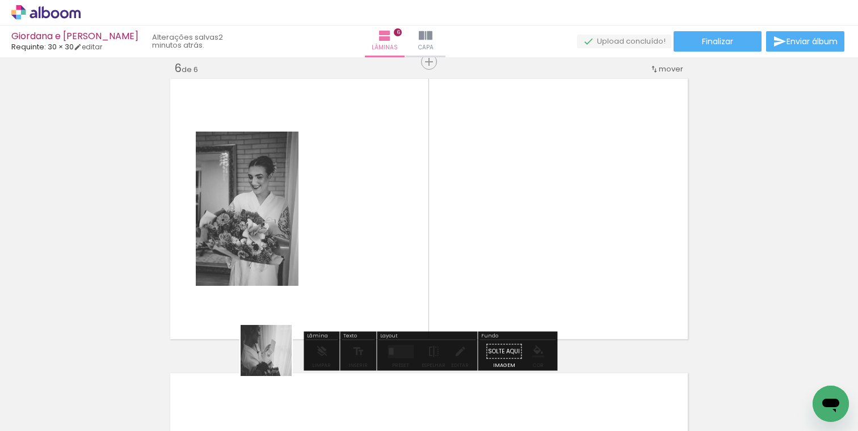
click at [476, 242] on quentale-workspace at bounding box center [429, 215] width 858 height 431
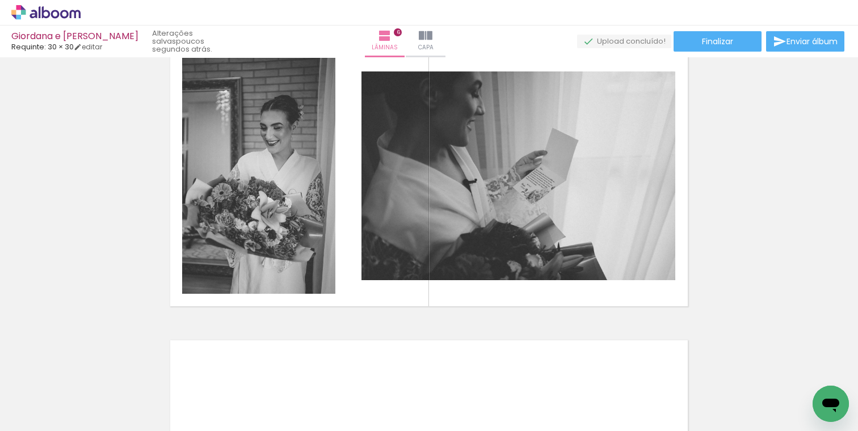
scroll to position [0, 695]
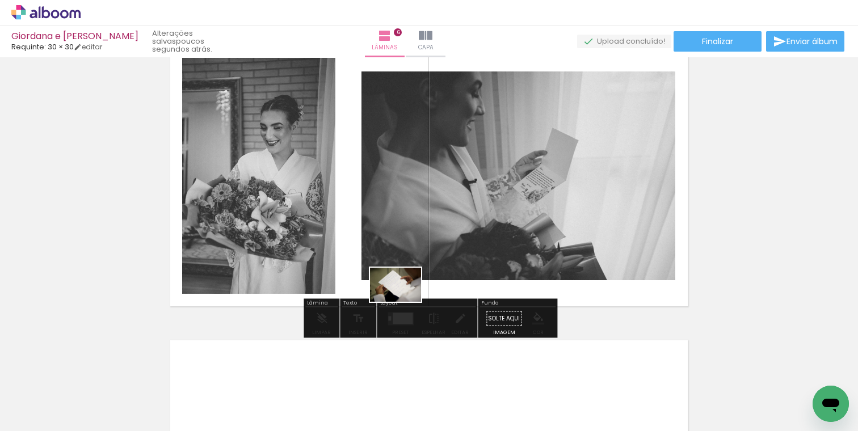
drag, startPoint x: 255, startPoint y: 404, endPoint x: 405, endPoint y: 301, distance: 181.1
click at [405, 301] on quentale-workspace at bounding box center [429, 215] width 858 height 431
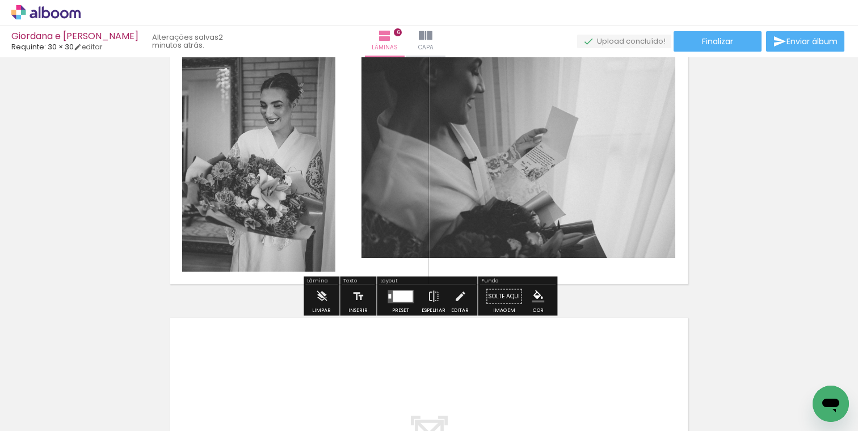
scroll to position [1538, 0]
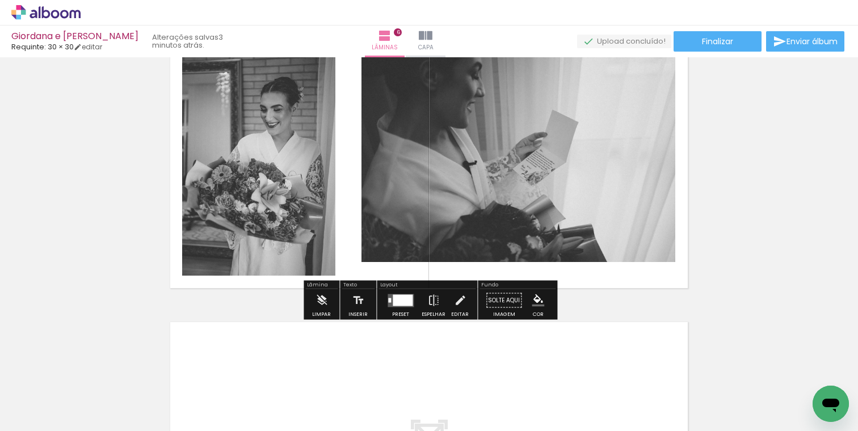
click at [32, 417] on span "Adicionar Fotos" at bounding box center [40, 416] width 34 height 12
click at [0, 0] on input "file" at bounding box center [0, 0] width 0 height 0
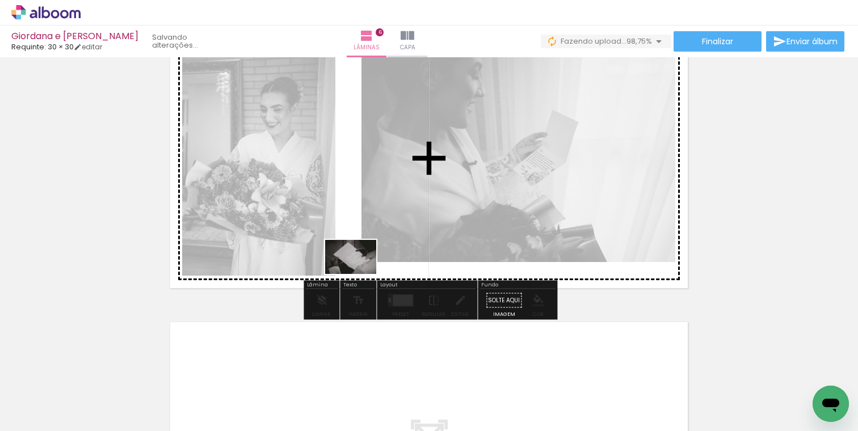
drag, startPoint x: 244, startPoint y: 405, endPoint x: 359, endPoint y: 274, distance: 174.5
click at [359, 274] on quentale-workspace at bounding box center [429, 215] width 858 height 431
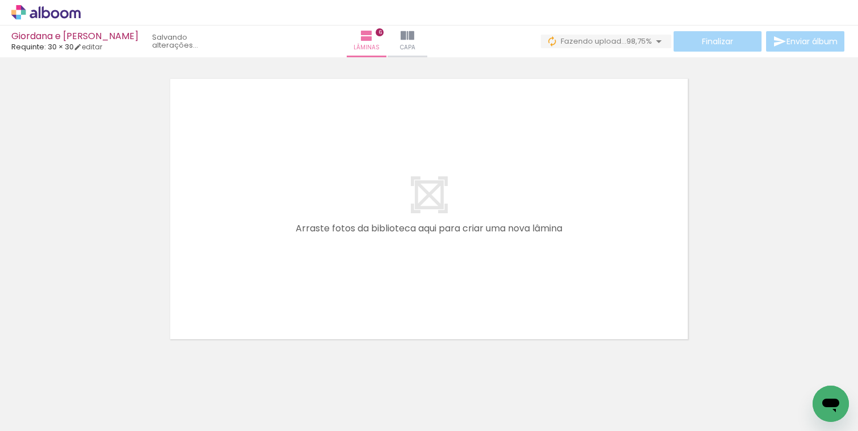
scroll to position [1798, 0]
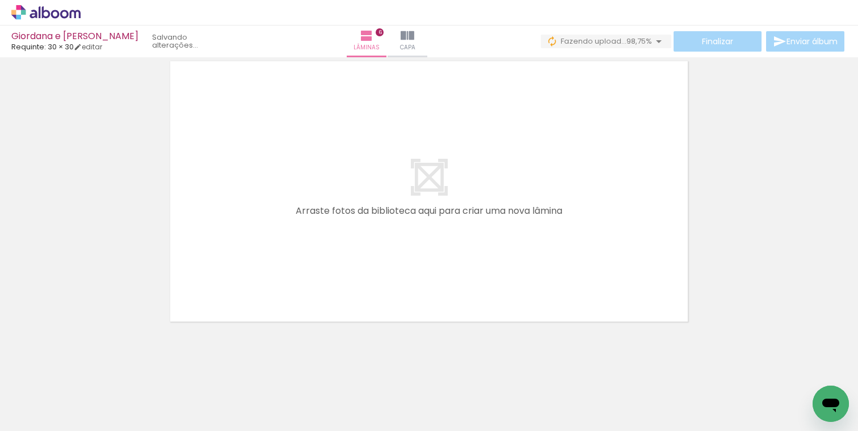
drag, startPoint x: 394, startPoint y: 391, endPoint x: 403, endPoint y: 241, distance: 151.2
click at [403, 241] on quentale-workspace at bounding box center [429, 215] width 858 height 431
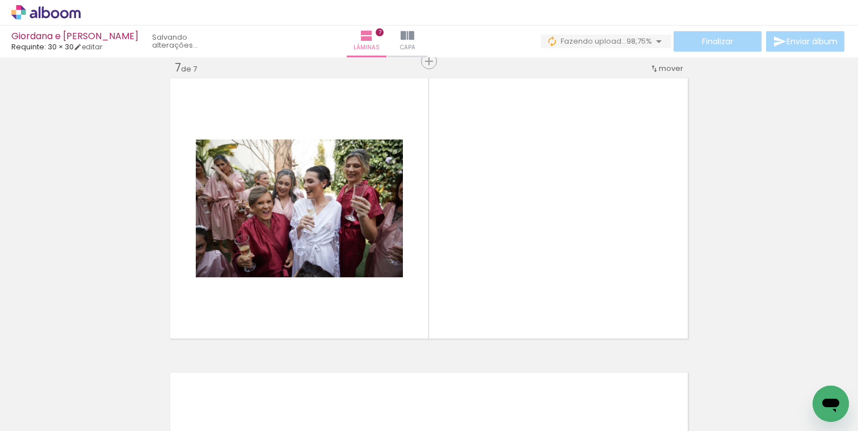
scroll to position [1781, 0]
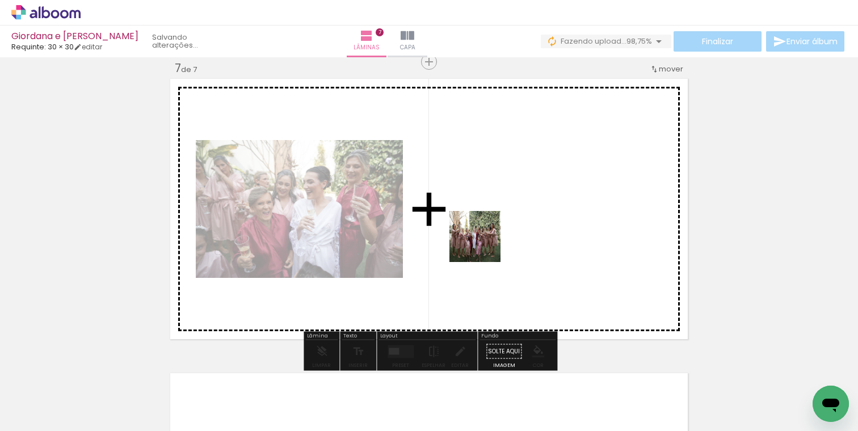
click at [494, 236] on quentale-workspace at bounding box center [429, 215] width 858 height 431
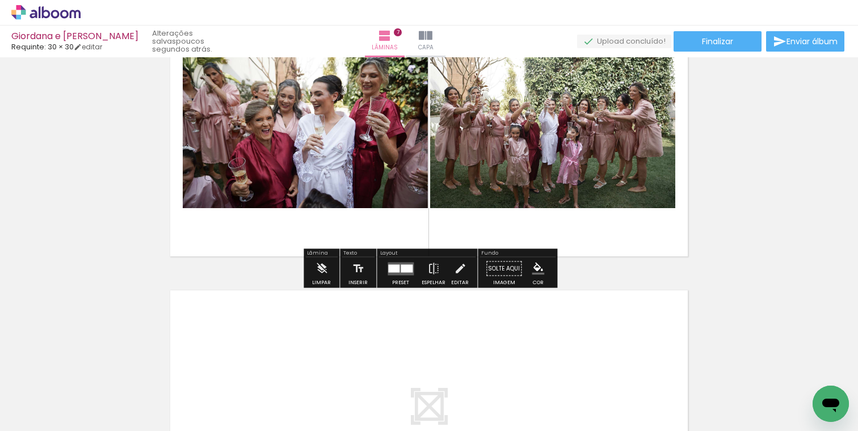
scroll to position [1865, 0]
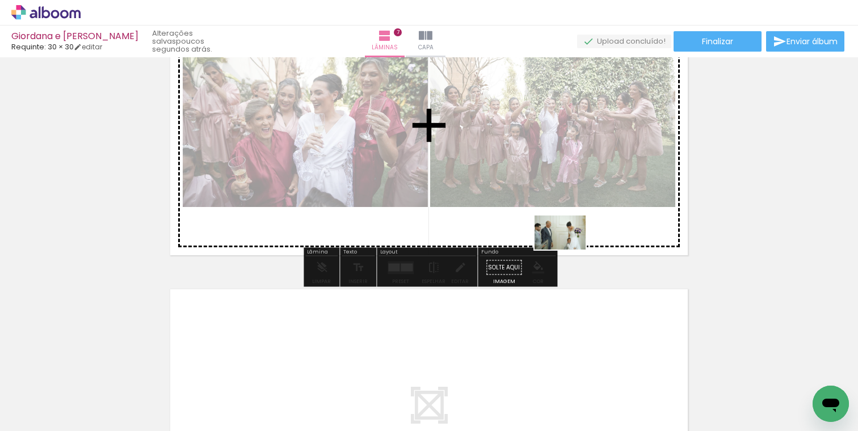
drag, startPoint x: 524, startPoint y: 404, endPoint x: 568, endPoint y: 251, distance: 159.6
click at [568, 250] on quentale-workspace at bounding box center [429, 215] width 858 height 431
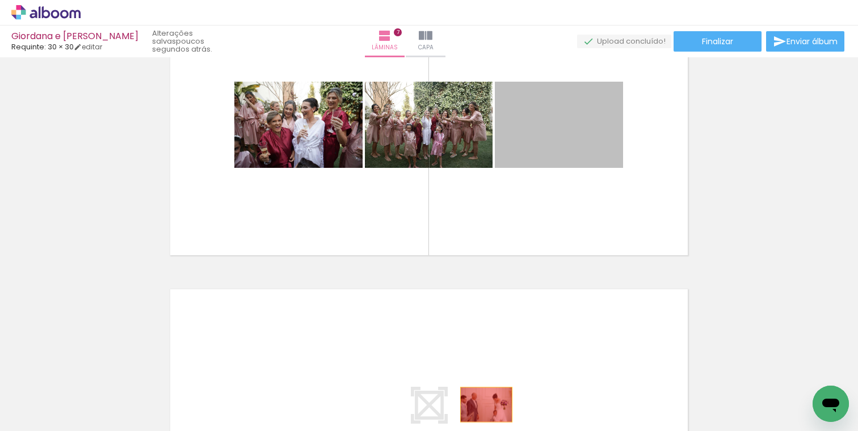
drag, startPoint x: 588, startPoint y: 137, endPoint x: 486, endPoint y: 403, distance: 285.0
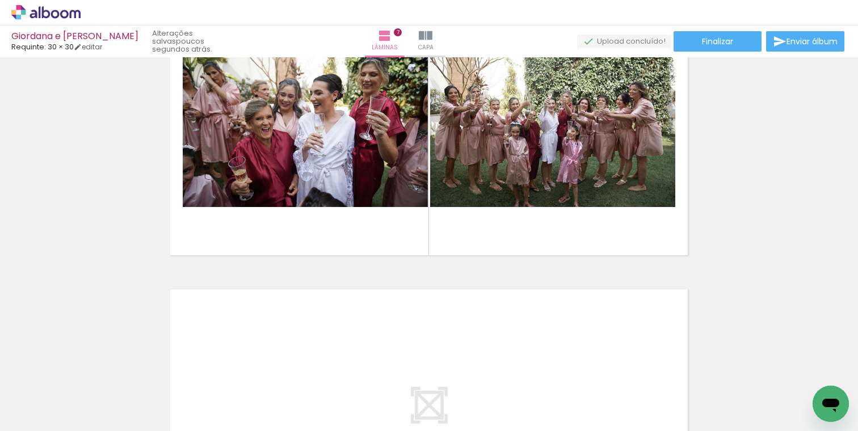
scroll to position [0, 1471]
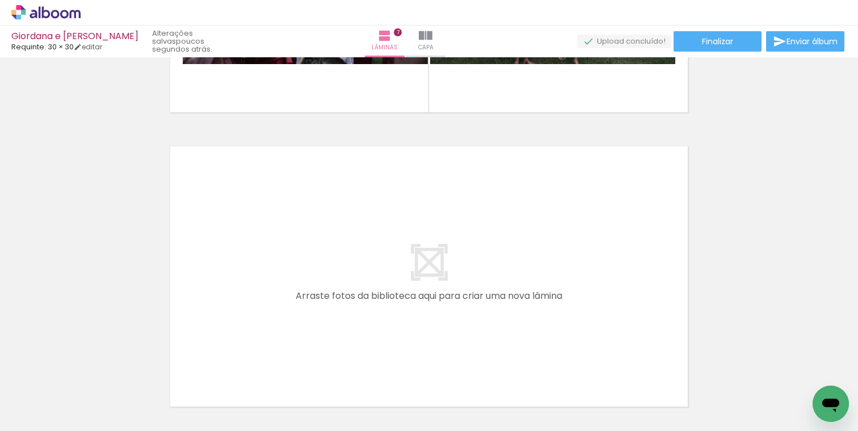
scroll to position [0, 1270]
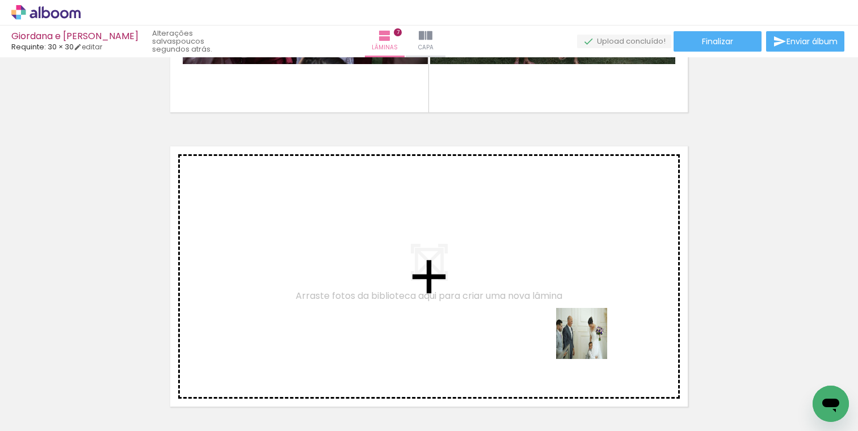
drag, startPoint x: 625, startPoint y: 398, endPoint x: 575, endPoint y: 288, distance: 120.6
click at [575, 288] on quentale-workspace at bounding box center [429, 215] width 858 height 431
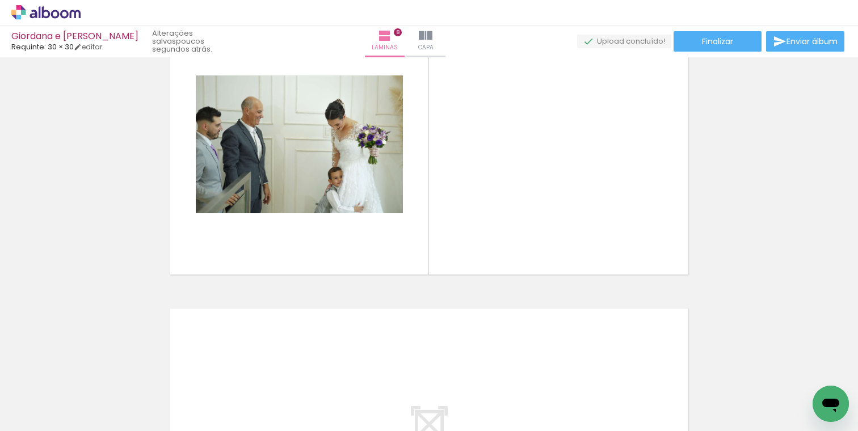
scroll to position [2145, 0]
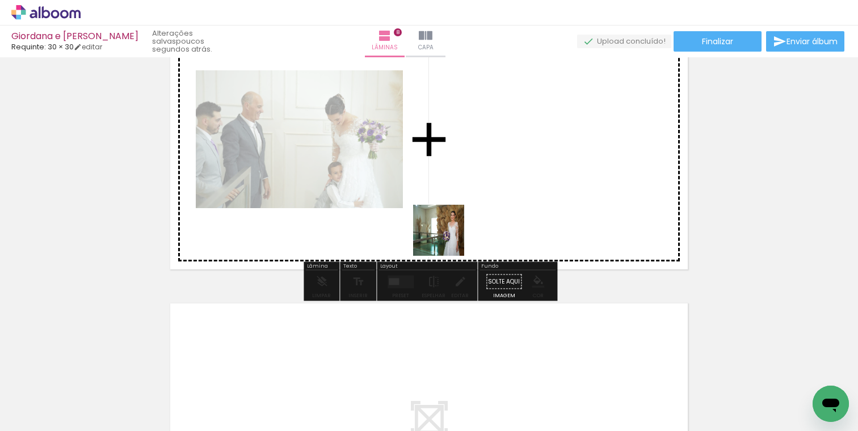
drag, startPoint x: 313, startPoint y: 397, endPoint x: 517, endPoint y: 155, distance: 316.4
click at [517, 155] on quentale-workspace at bounding box center [429, 215] width 858 height 431
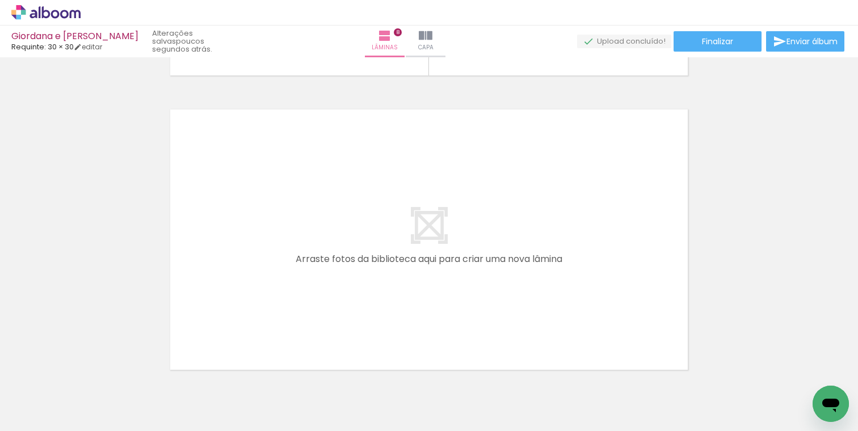
scroll to position [2356, 0]
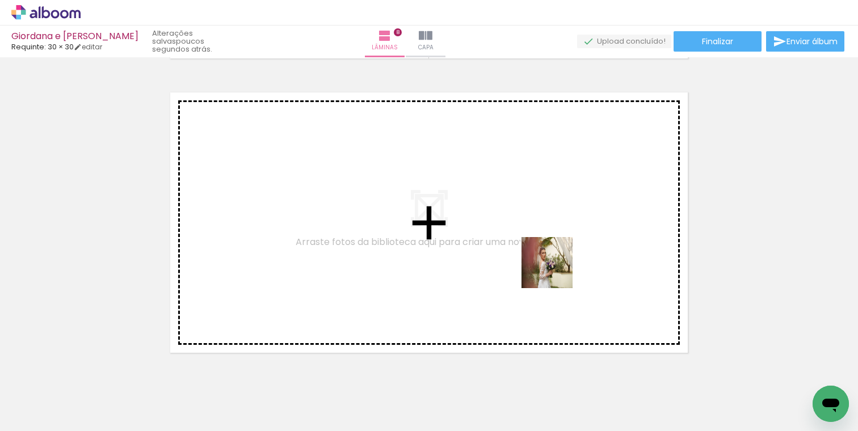
drag, startPoint x: 651, startPoint y: 395, endPoint x: 547, endPoint y: 252, distance: 177.0
click at [547, 252] on quentale-workspace at bounding box center [429, 215] width 858 height 431
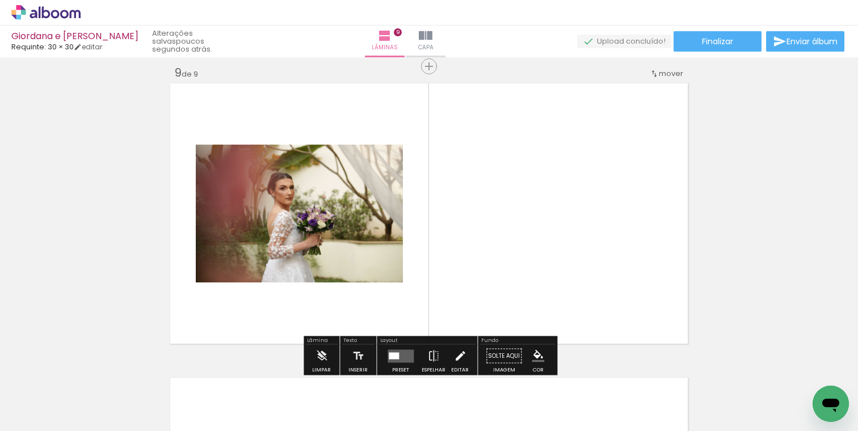
scroll to position [2370, 0]
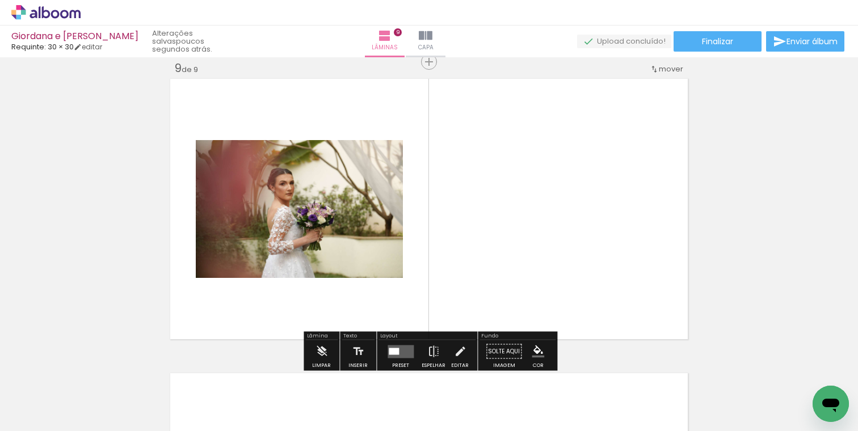
drag, startPoint x: 316, startPoint y: 406, endPoint x: 492, endPoint y: 261, distance: 228.5
click at [492, 261] on quentale-workspace at bounding box center [429, 215] width 858 height 431
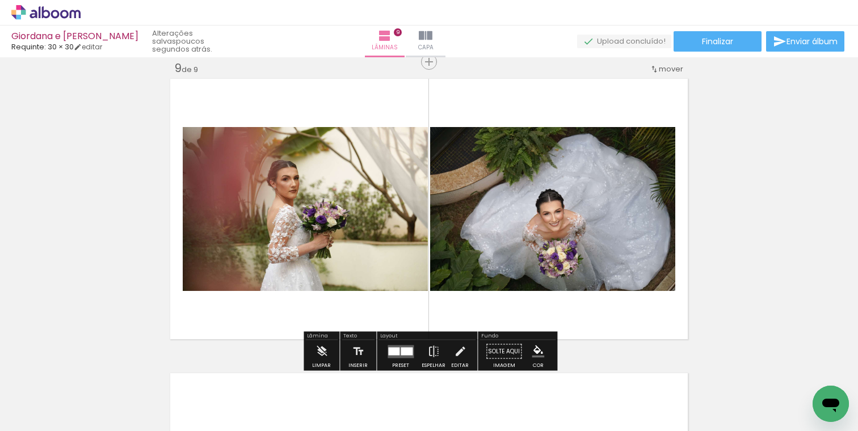
scroll to position [0, 1366]
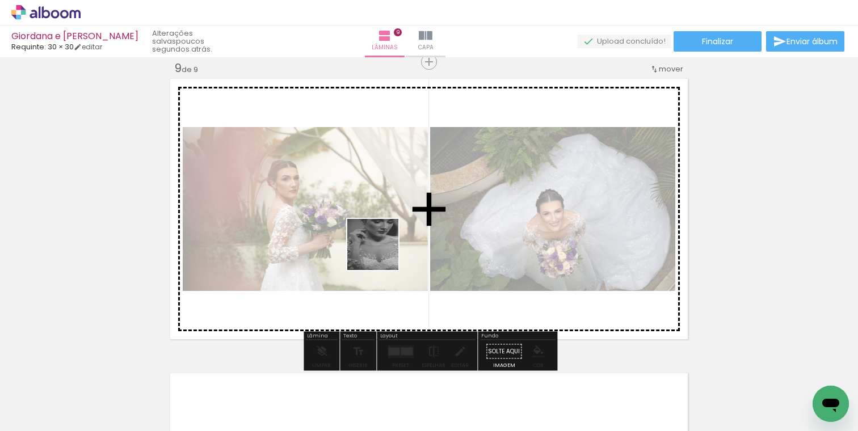
drag, startPoint x: 336, startPoint y: 397, endPoint x: 394, endPoint y: 226, distance: 180.1
click at [394, 226] on quentale-workspace at bounding box center [429, 215] width 858 height 431
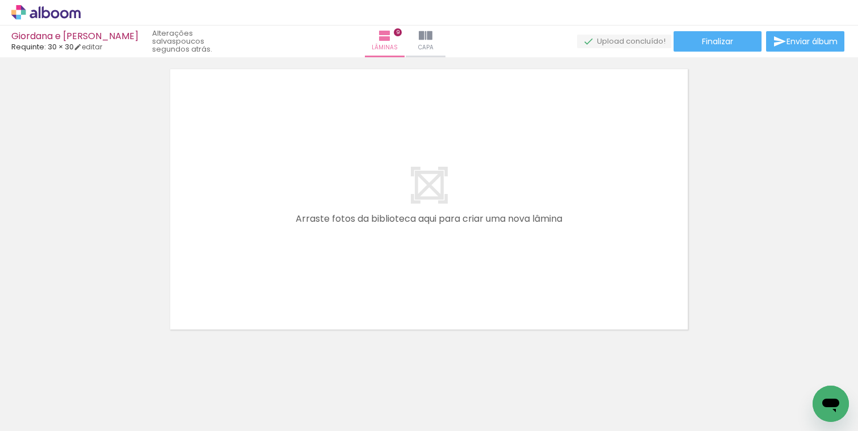
scroll to position [2686, 0]
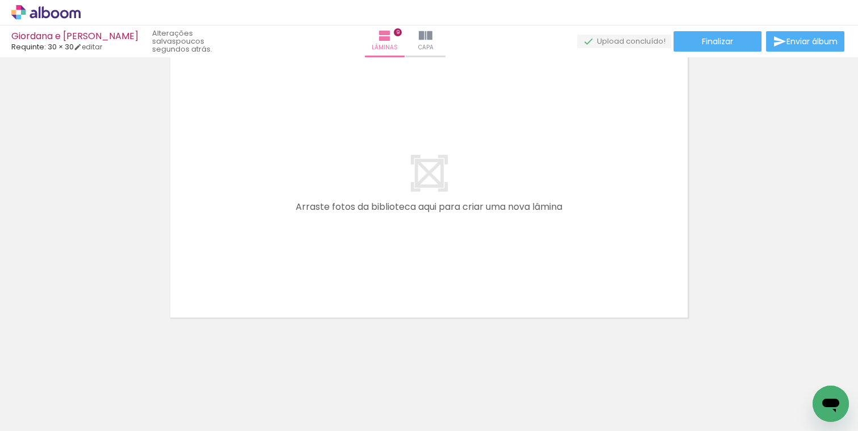
drag, startPoint x: 408, startPoint y: 384, endPoint x: 414, endPoint y: 248, distance: 135.7
click at [412, 245] on quentale-workspace at bounding box center [429, 215] width 858 height 431
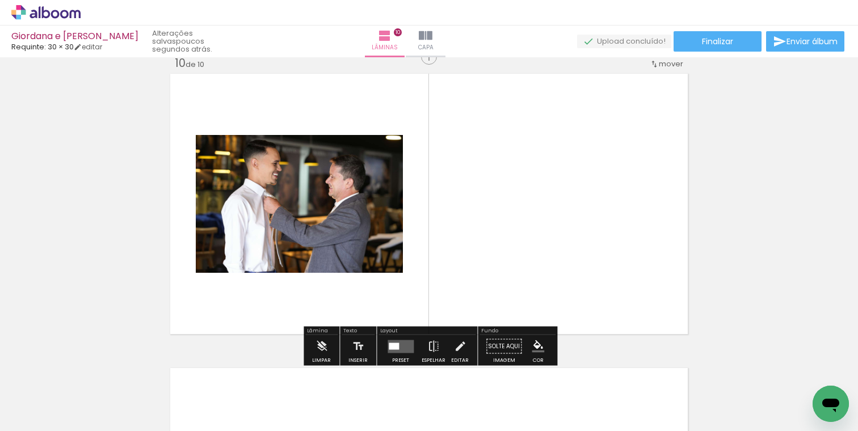
scroll to position [2664, 0]
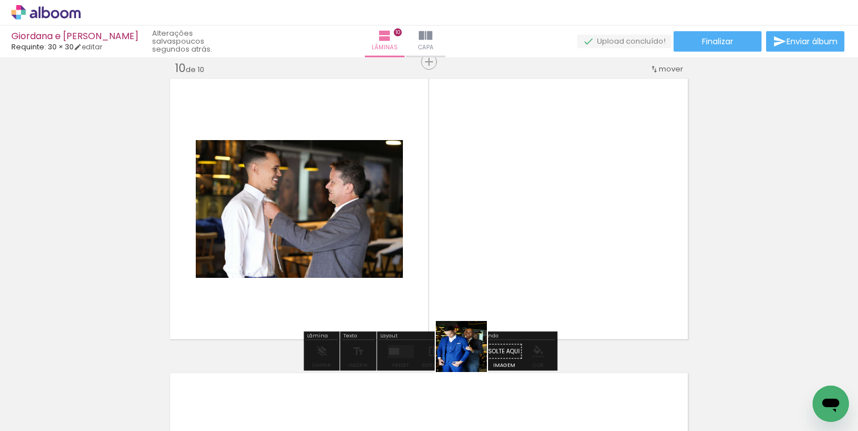
drag, startPoint x: 470, startPoint y: 398, endPoint x: 475, endPoint y: 225, distance: 173.1
click at [474, 226] on quentale-workspace at bounding box center [429, 215] width 858 height 431
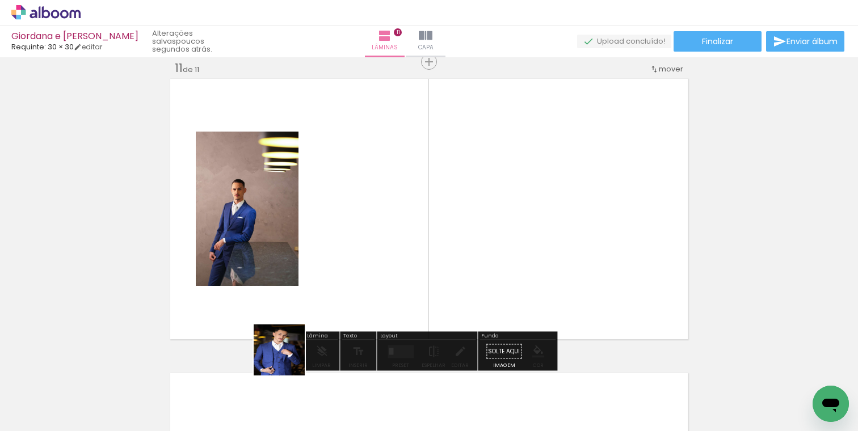
drag, startPoint x: 253, startPoint y: 402, endPoint x: 386, endPoint y: 248, distance: 203.9
click at [386, 248] on quentale-workspace at bounding box center [429, 215] width 858 height 431
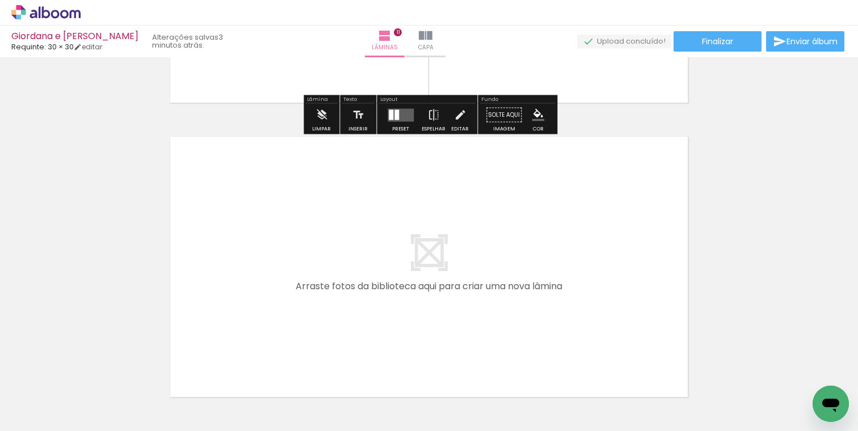
scroll to position [3212, 0]
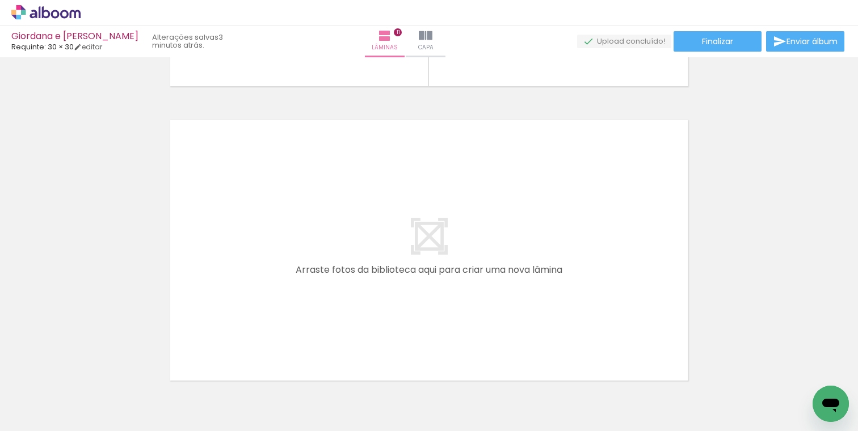
drag, startPoint x: 548, startPoint y: 401, endPoint x: 524, endPoint y: 277, distance: 126.1
click at [524, 277] on quentale-workspace at bounding box center [429, 215] width 858 height 431
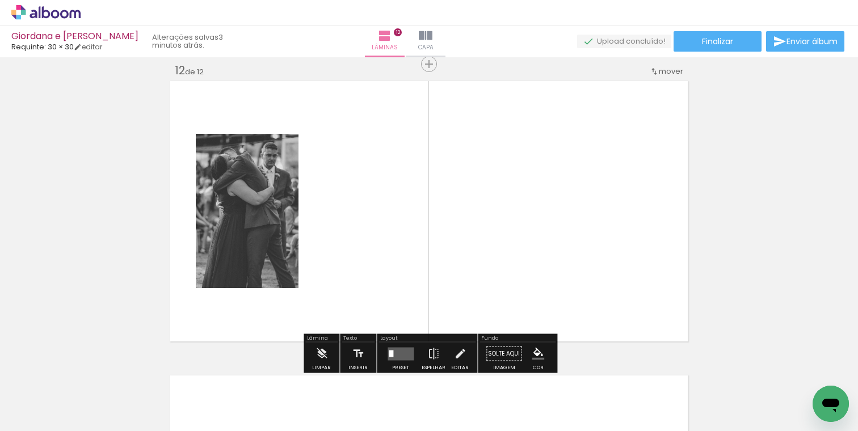
scroll to position [3253, 0]
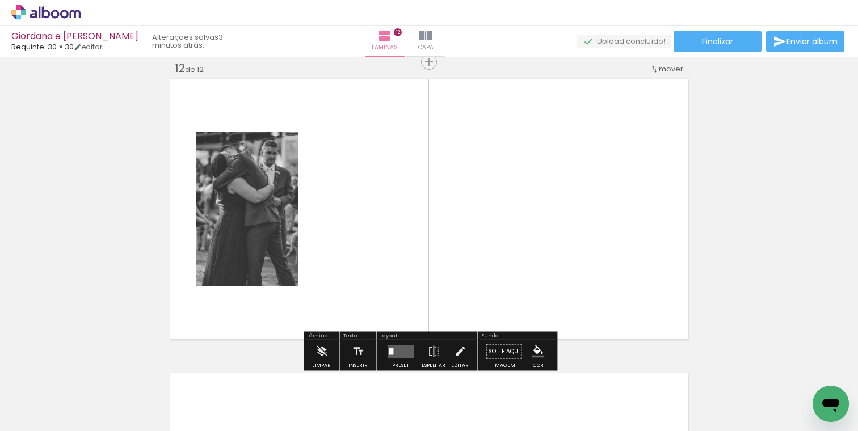
click at [611, 236] on quentale-workspace at bounding box center [429, 215] width 858 height 431
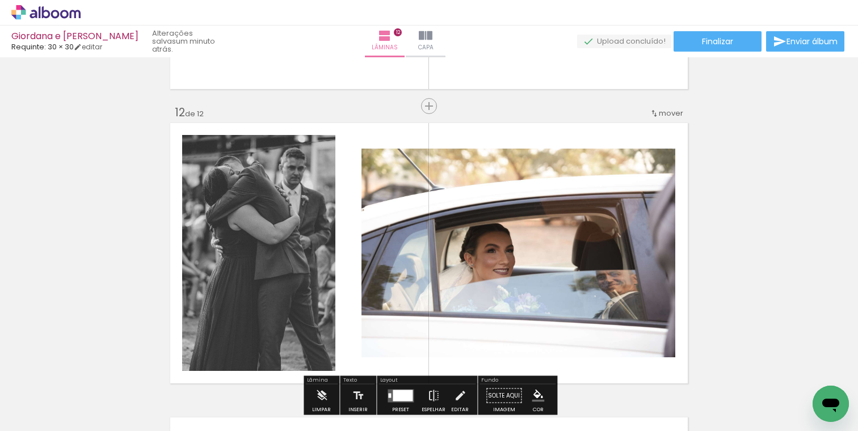
scroll to position [3217, 0]
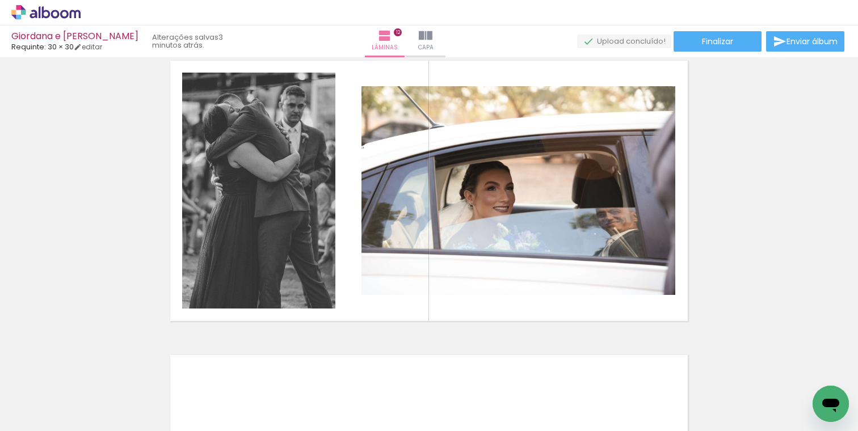
scroll to position [3272, 0]
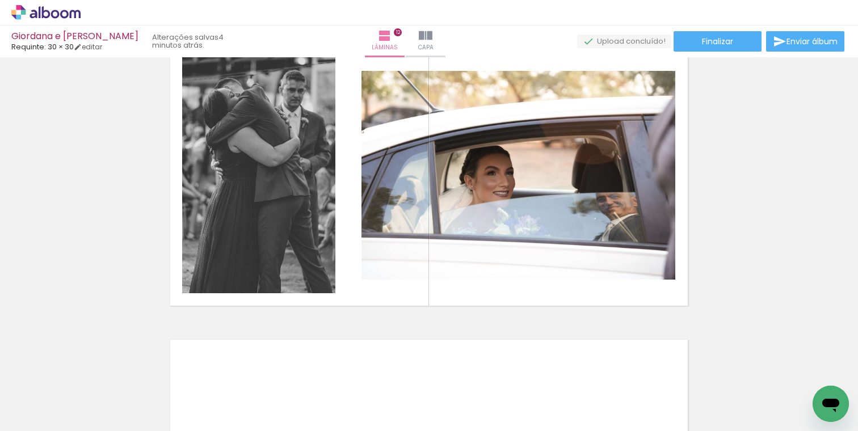
scroll to position [3296, 0]
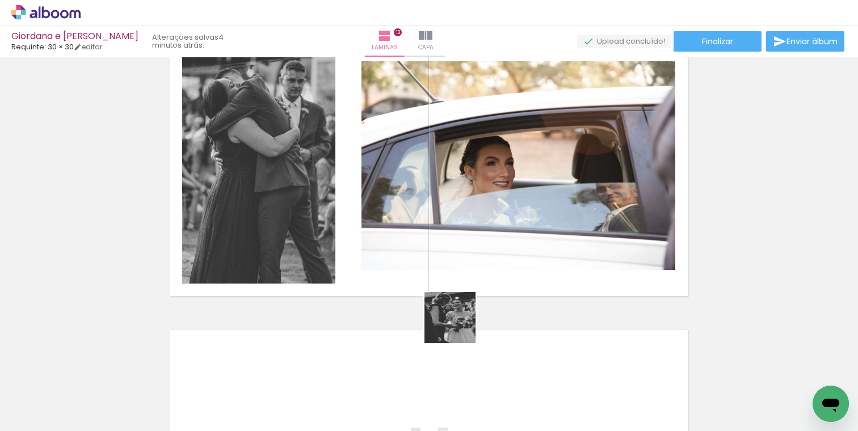
drag, startPoint x: 663, startPoint y: 388, endPoint x: 349, endPoint y: 219, distance: 355.9
click at [349, 219] on quentale-workspace at bounding box center [429, 215] width 858 height 431
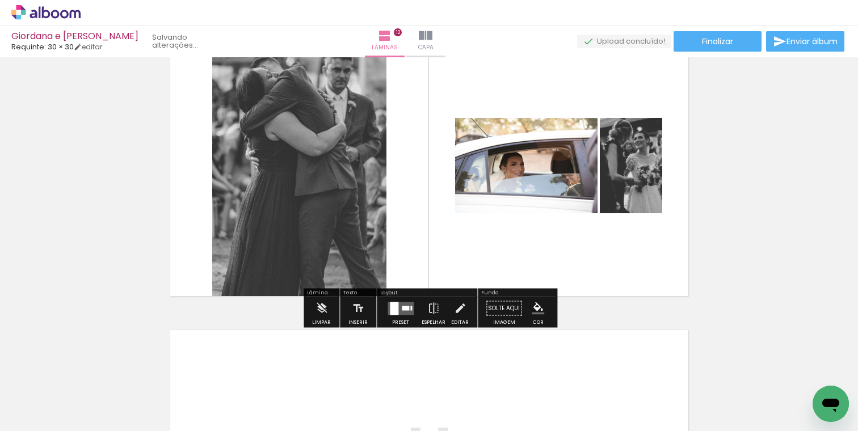
scroll to position [3313, 0]
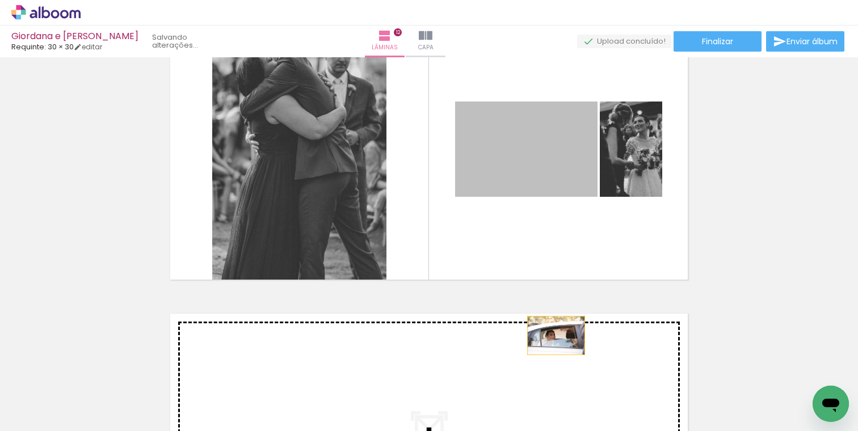
drag, startPoint x: 556, startPoint y: 162, endPoint x: 557, endPoint y: 374, distance: 212.2
click at [557, 374] on quentale-workspace at bounding box center [429, 215] width 858 height 431
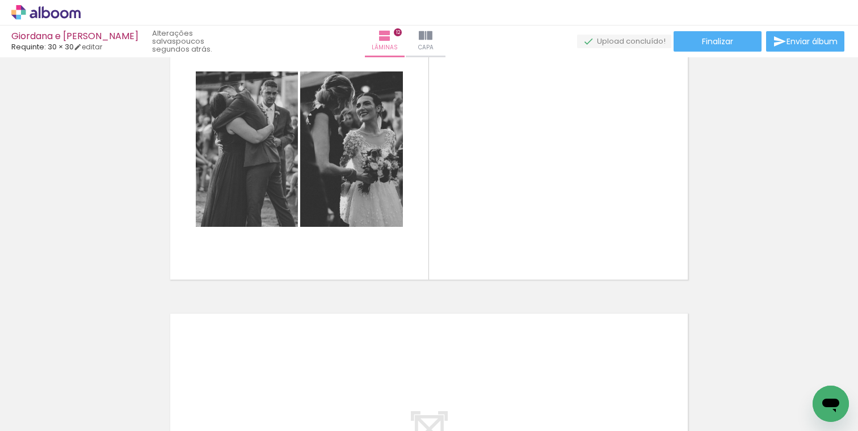
scroll to position [0, 2053]
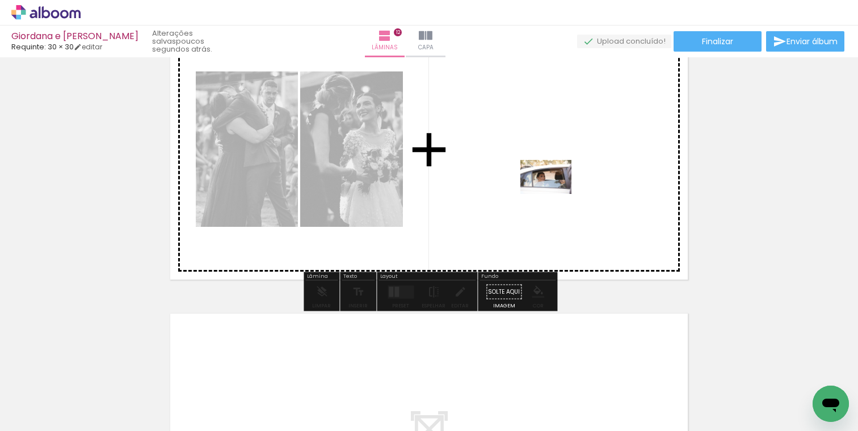
drag, startPoint x: 485, startPoint y: 400, endPoint x: 555, endPoint y: 188, distance: 223.5
click at [555, 188] on quentale-workspace at bounding box center [429, 215] width 858 height 431
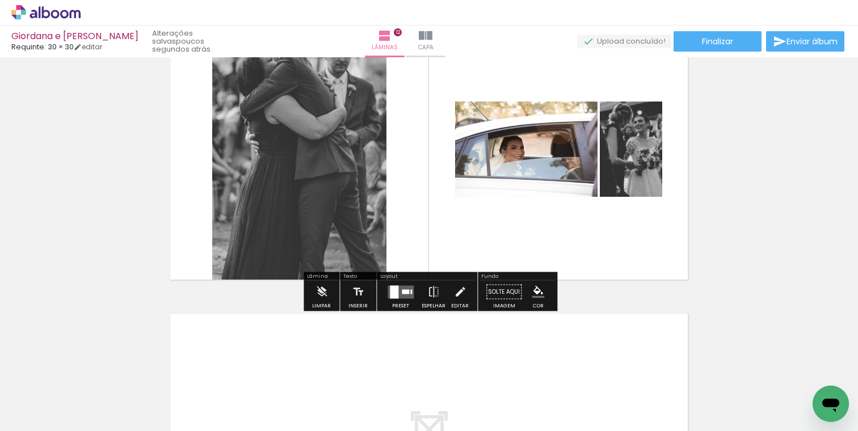
click at [405, 285] on quentale-layouter at bounding box center [400, 291] width 26 height 13
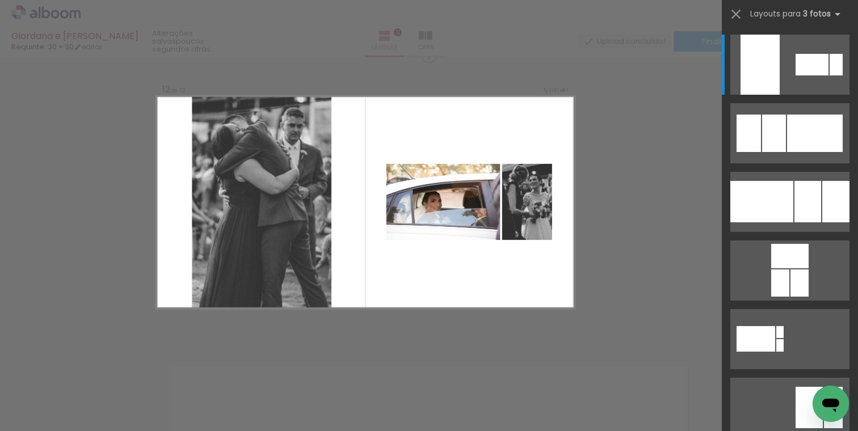
scroll to position [3253, 0]
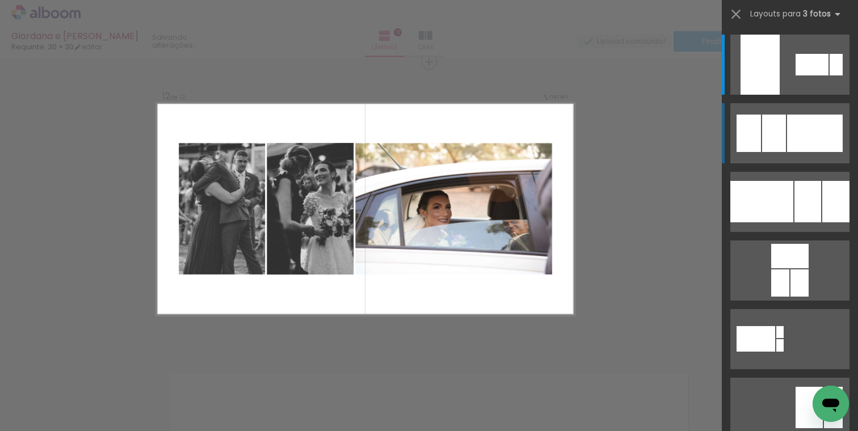
click at [778, 119] on div at bounding box center [774, 133] width 24 height 37
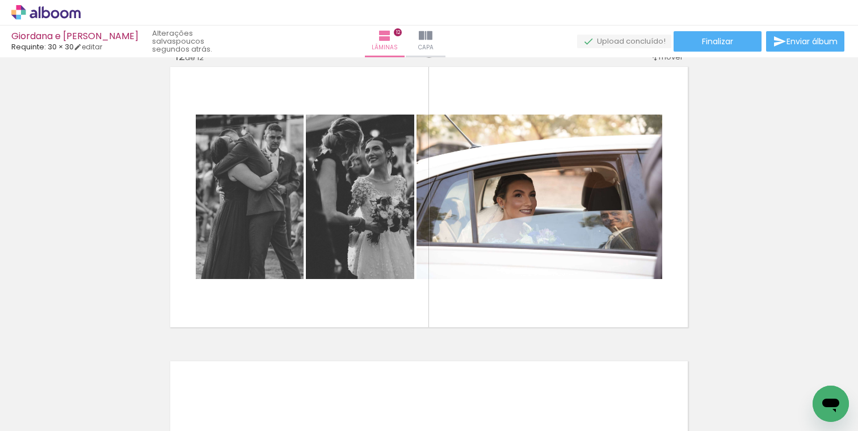
scroll to position [3266, 0]
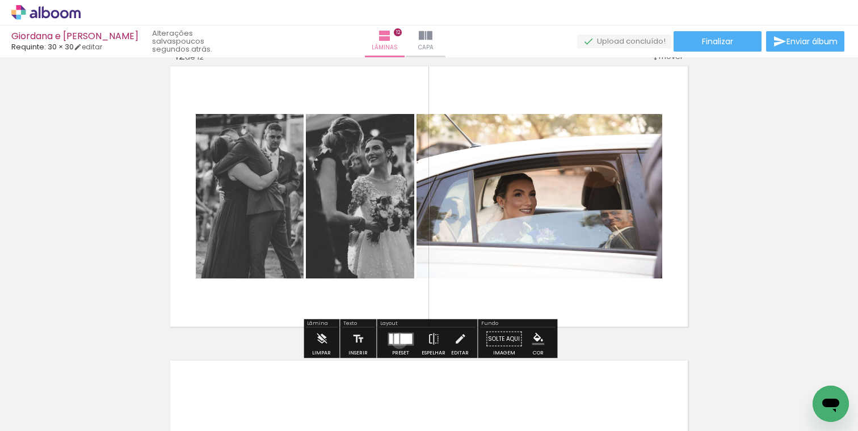
click at [397, 340] on quentale-layouter at bounding box center [400, 338] width 26 height 13
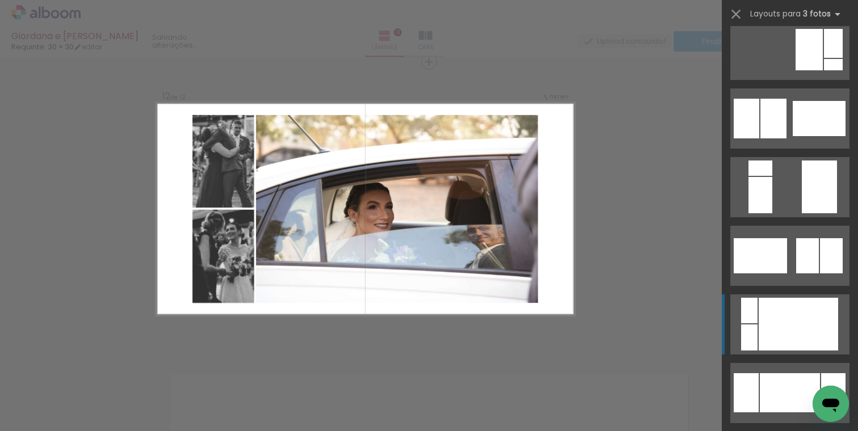
scroll to position [361, 0]
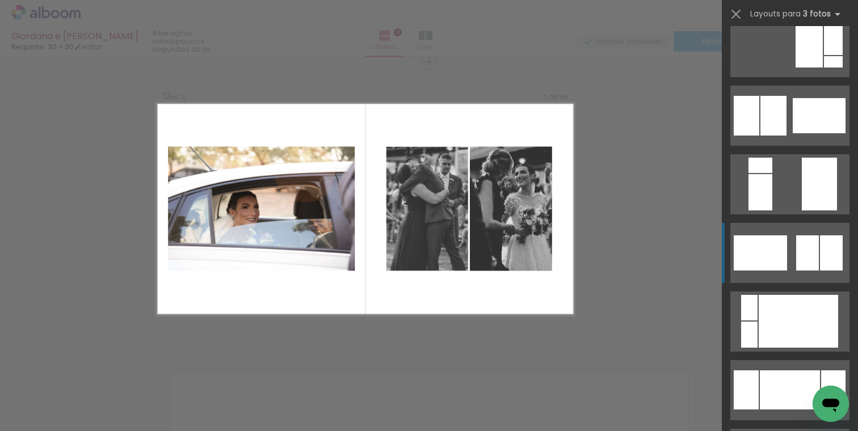
click at [806, 232] on quentale-layouter at bounding box center [789, 253] width 119 height 60
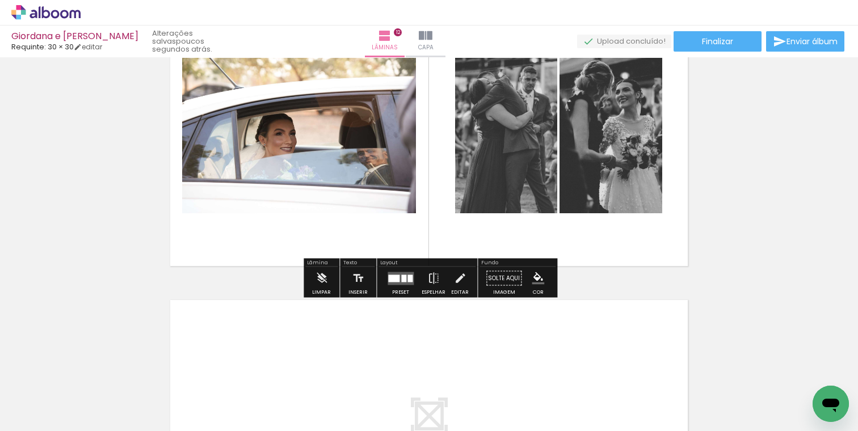
scroll to position [3370, 0]
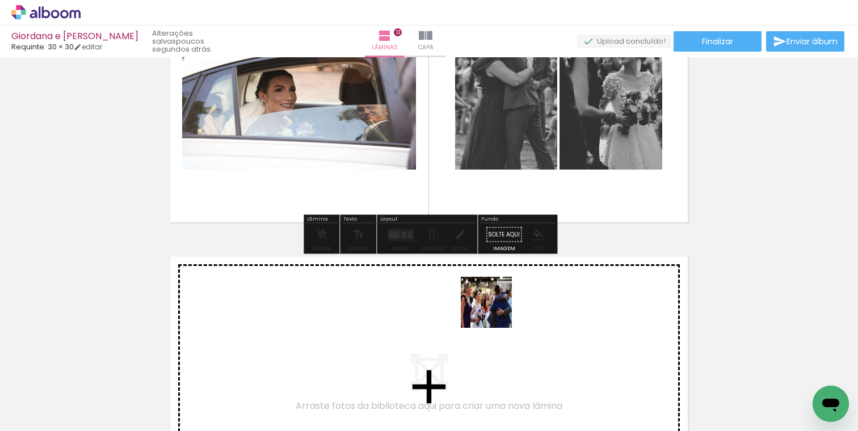
click at [490, 304] on quentale-workspace at bounding box center [429, 215] width 858 height 431
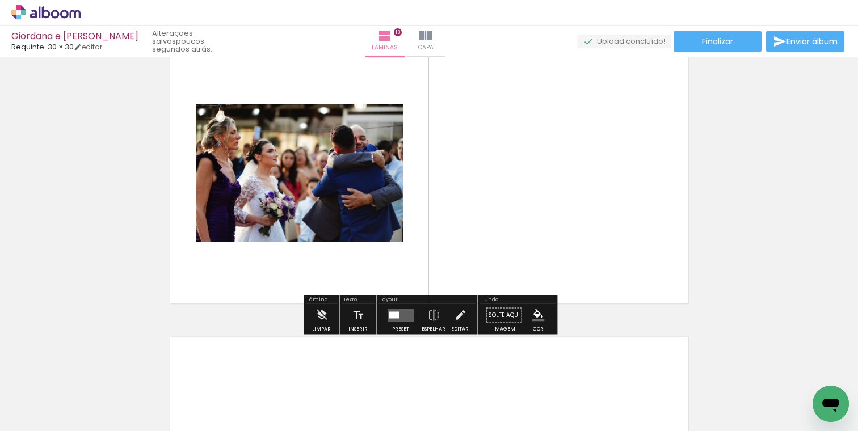
scroll to position [3592, 0]
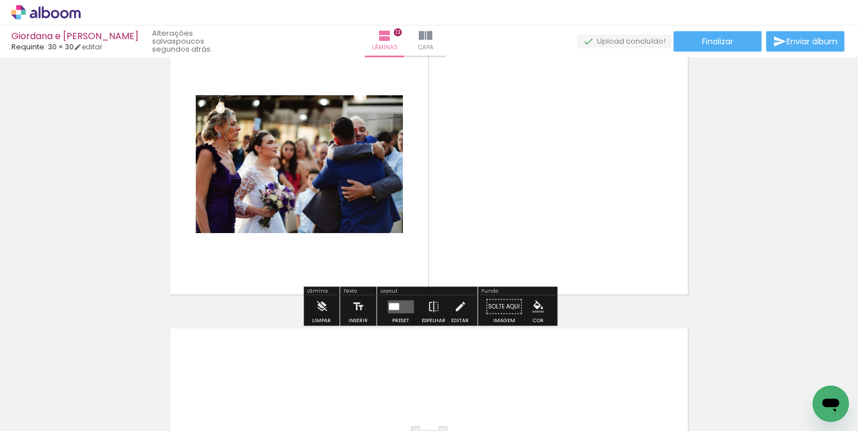
click at [567, 196] on quentale-workspace at bounding box center [429, 215] width 858 height 431
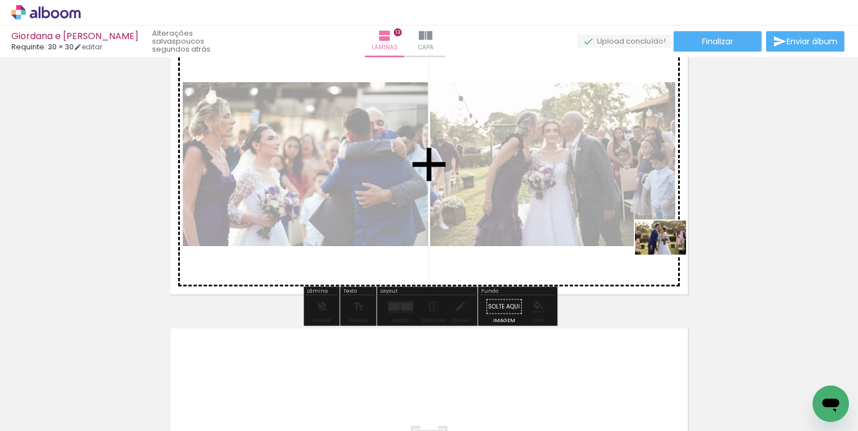
drag, startPoint x: 737, startPoint y: 395, endPoint x: 669, endPoint y: 255, distance: 155.8
click at [669, 255] on quentale-workspace at bounding box center [429, 215] width 858 height 431
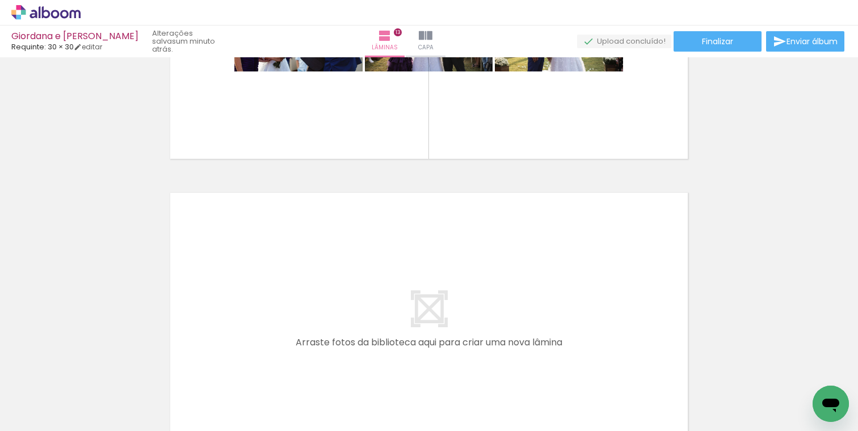
scroll to position [0, 2271]
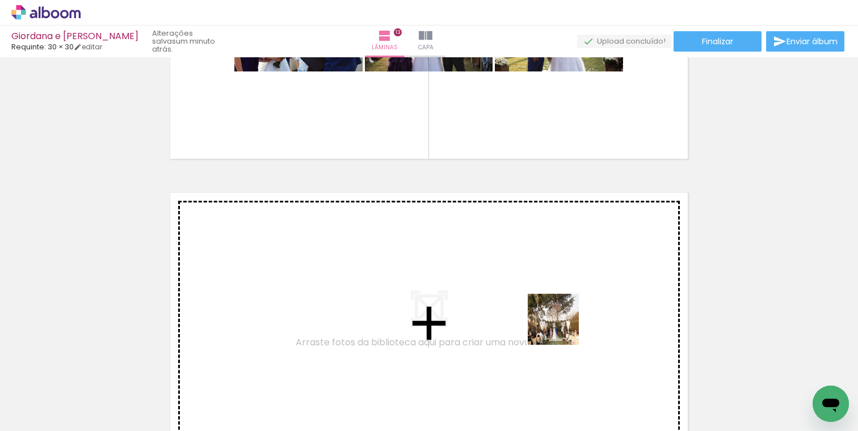
drag, startPoint x: 568, startPoint y: 397, endPoint x: 558, endPoint y: 284, distance: 113.9
click at [558, 284] on quentale-workspace at bounding box center [429, 215] width 858 height 431
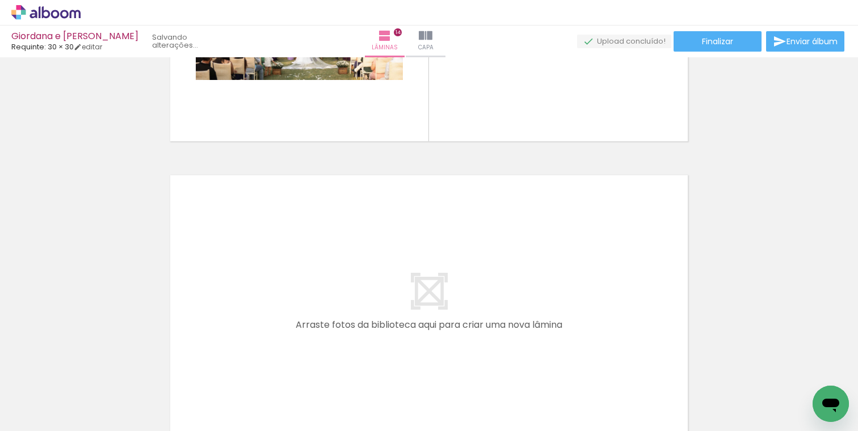
scroll to position [0, 2481]
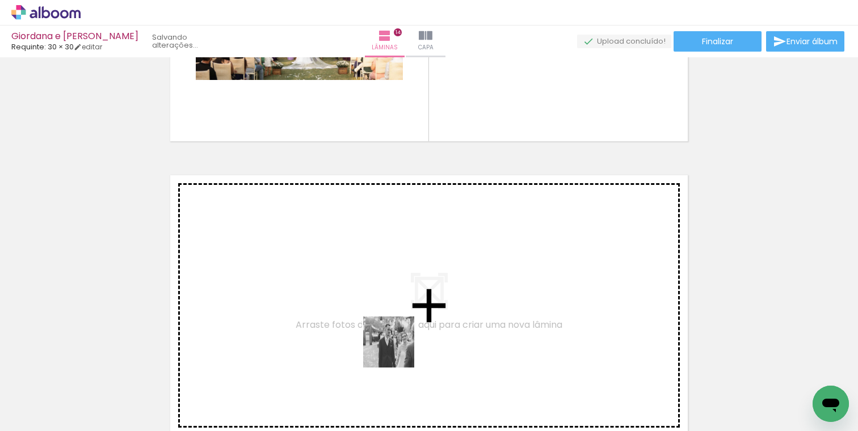
click at [373, 289] on quentale-workspace at bounding box center [429, 215] width 858 height 431
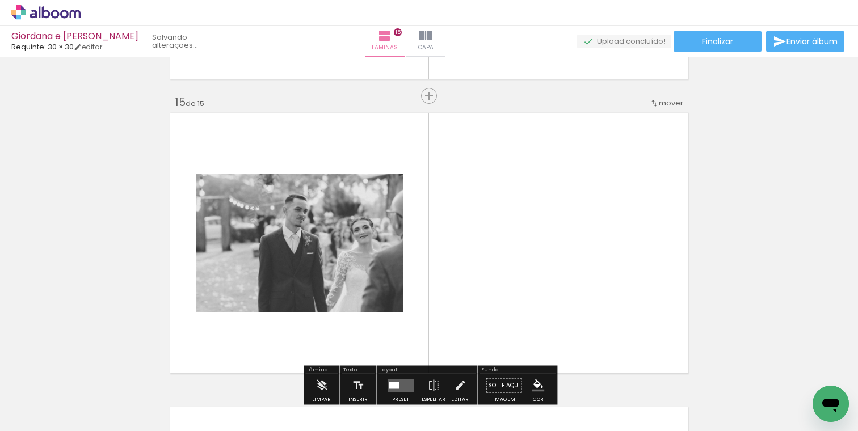
scroll to position [4137, 0]
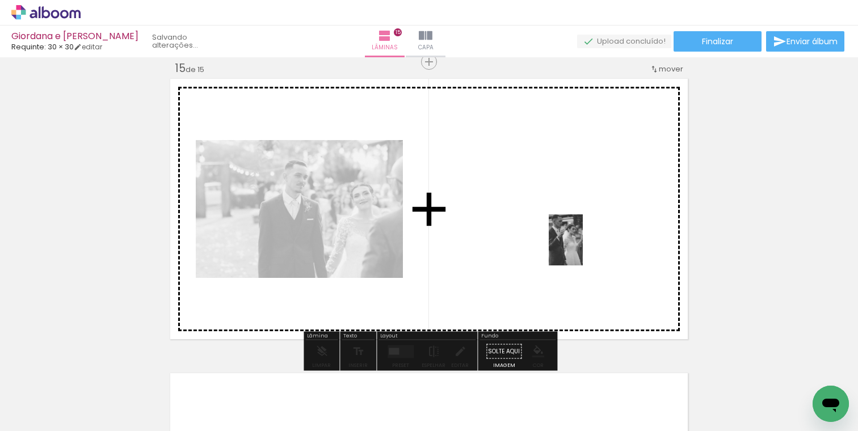
drag, startPoint x: 709, startPoint y: 399, endPoint x: 580, endPoint y: 236, distance: 207.6
click at [580, 239] on quentale-workspace at bounding box center [429, 215] width 858 height 431
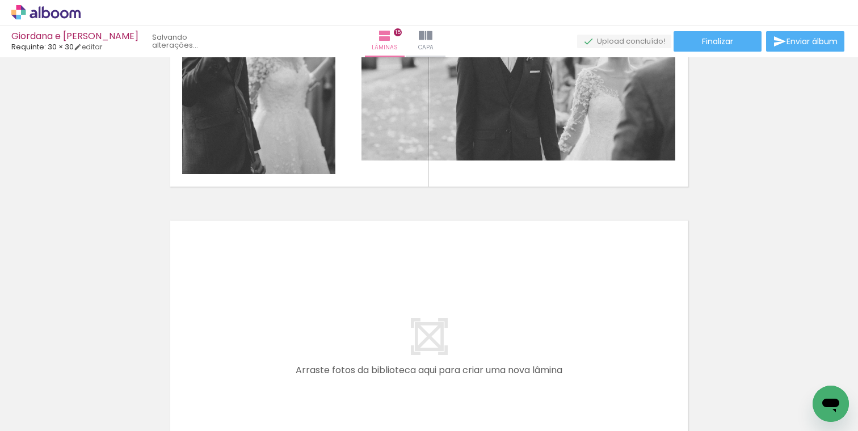
scroll to position [4394, 0]
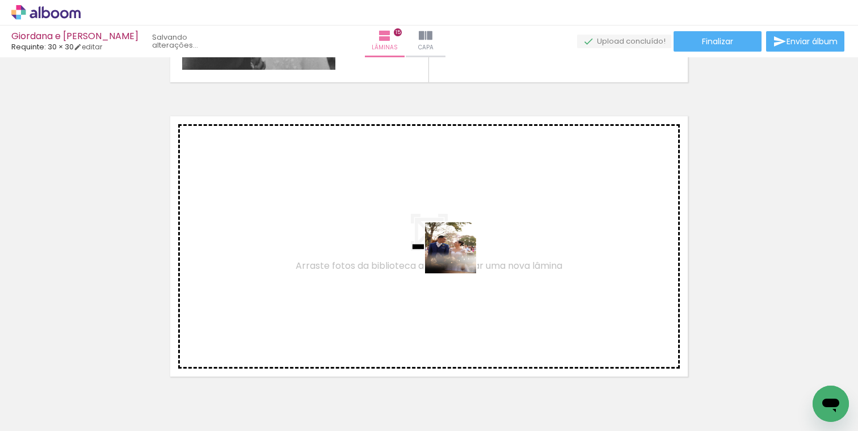
click at [451, 237] on quentale-workspace at bounding box center [429, 215] width 858 height 431
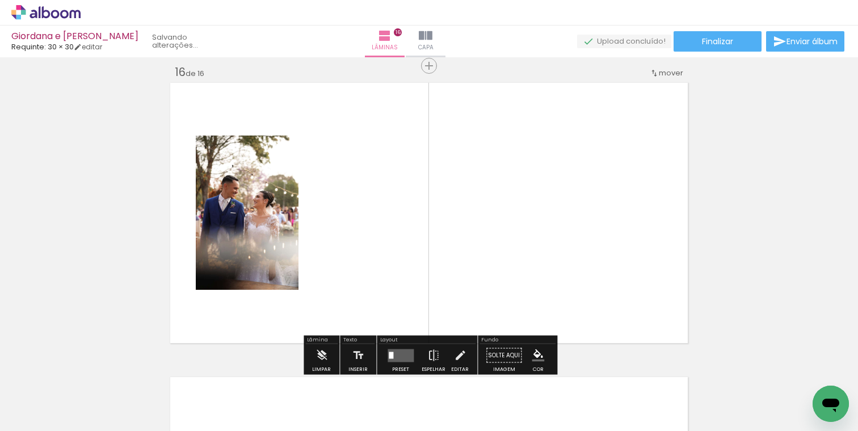
scroll to position [4431, 0]
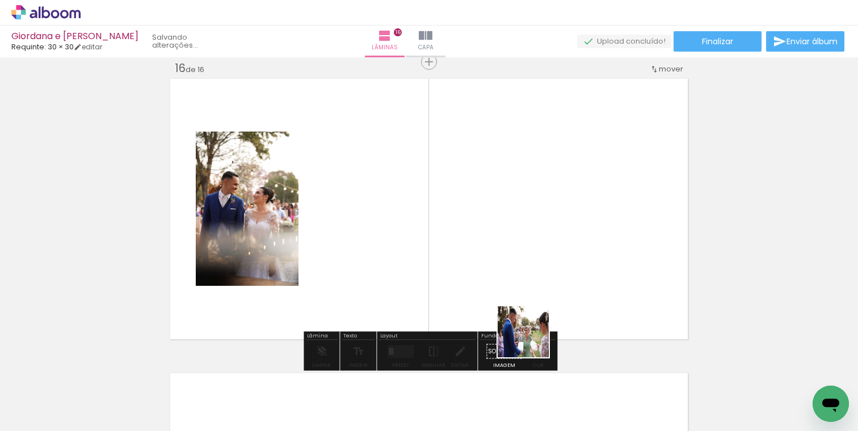
click at [496, 238] on quentale-workspace at bounding box center [429, 215] width 858 height 431
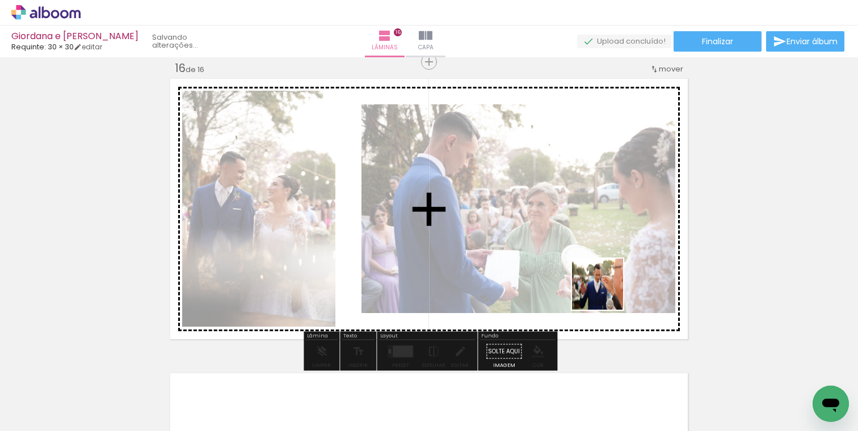
drag, startPoint x: 623, startPoint y: 408, endPoint x: 606, endPoint y: 245, distance: 164.3
click at [606, 247] on quentale-workspace at bounding box center [429, 215] width 858 height 431
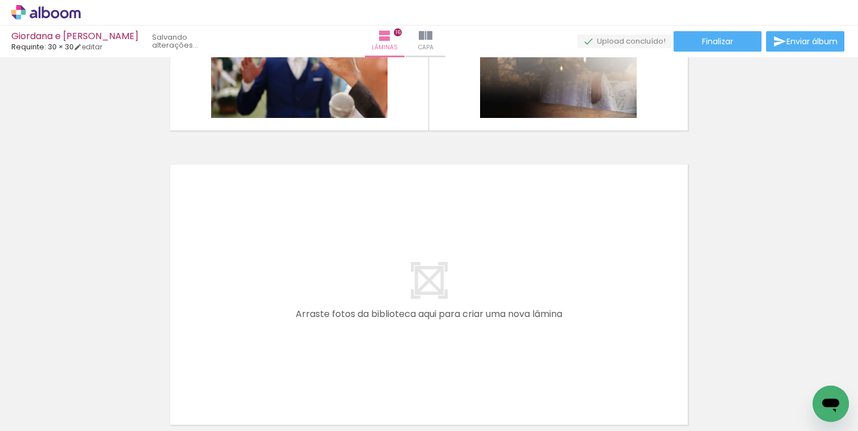
scroll to position [4645, 0]
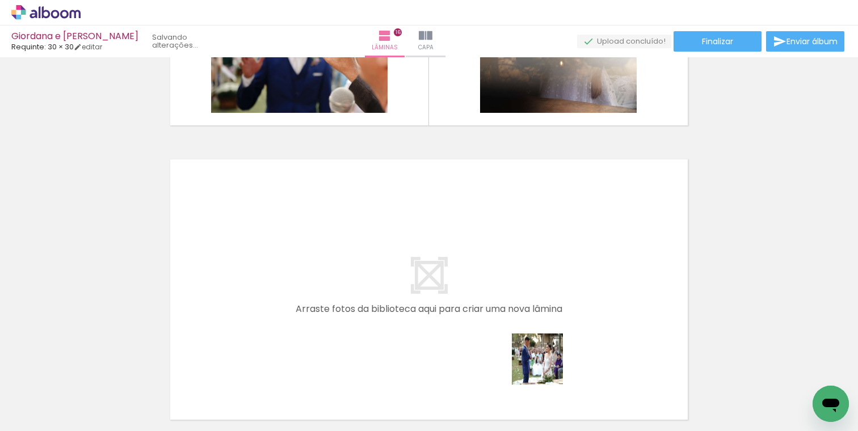
drag, startPoint x: 570, startPoint y: 395, endPoint x: 491, endPoint y: 293, distance: 128.7
click at [491, 293] on quentale-workspace at bounding box center [429, 215] width 858 height 431
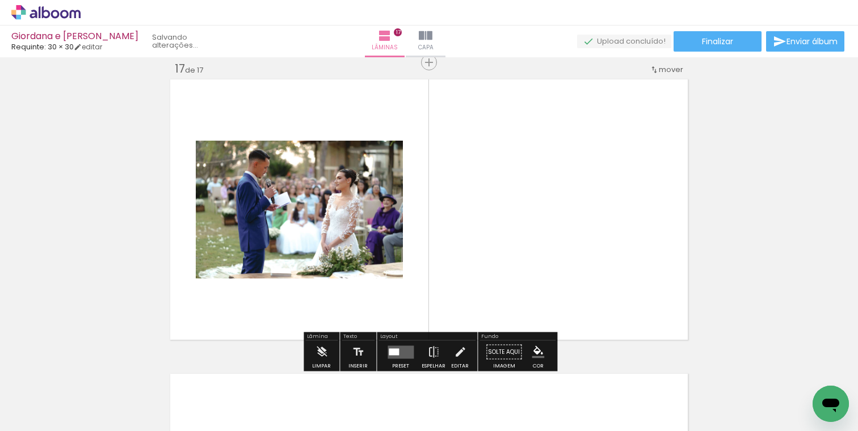
scroll to position [4725, 0]
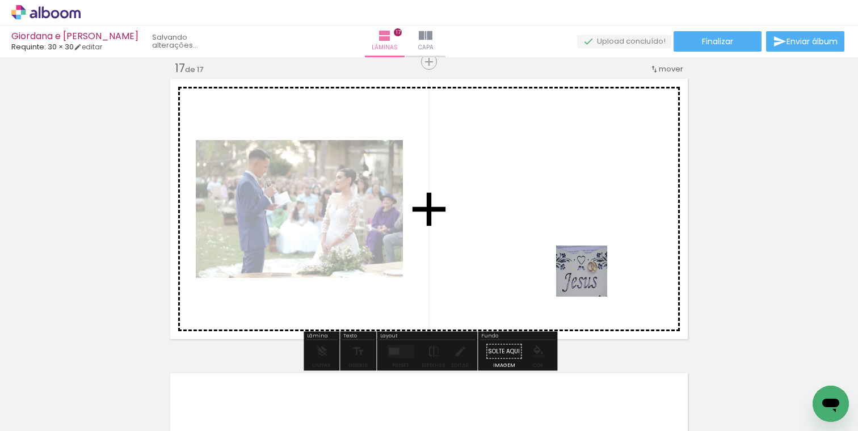
click at [588, 266] on quentale-workspace at bounding box center [429, 215] width 858 height 431
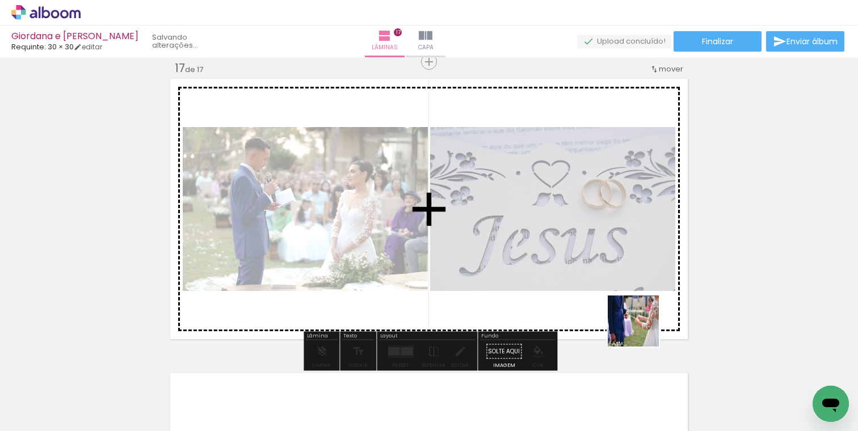
drag, startPoint x: 706, startPoint y: 402, endPoint x: 634, endPoint y: 309, distance: 117.2
click at [634, 309] on quentale-workspace at bounding box center [429, 215] width 858 height 431
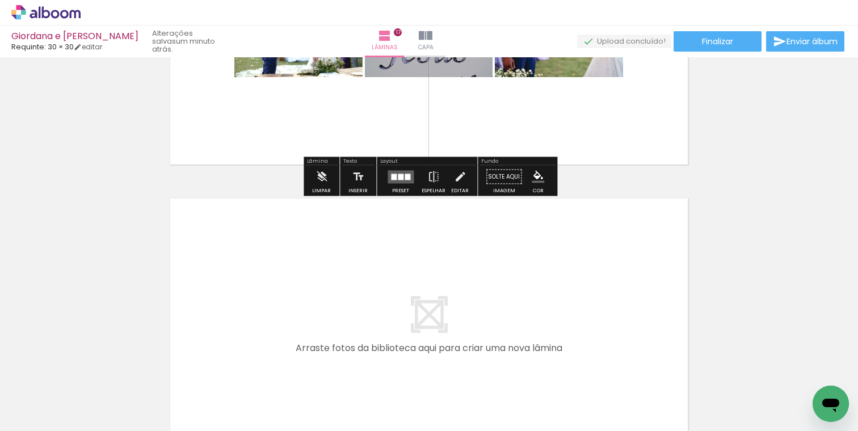
scroll to position [4920, 0]
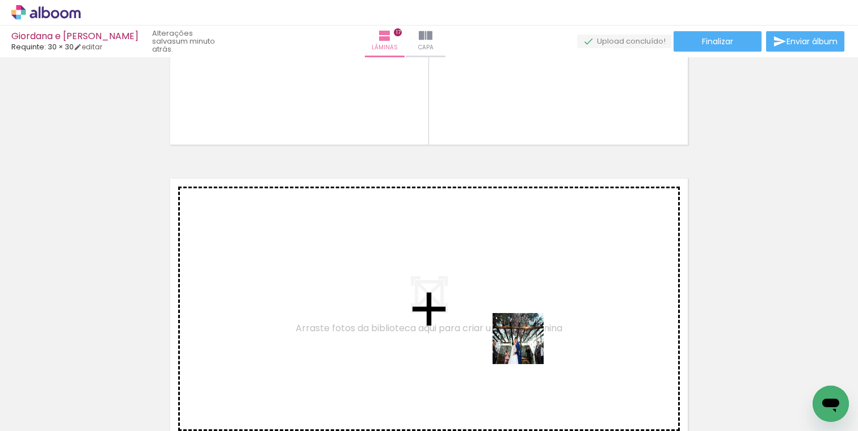
drag, startPoint x: 528, startPoint y: 404, endPoint x: 522, endPoint y: 304, distance: 100.6
click at [522, 304] on quentale-workspace at bounding box center [429, 215] width 858 height 431
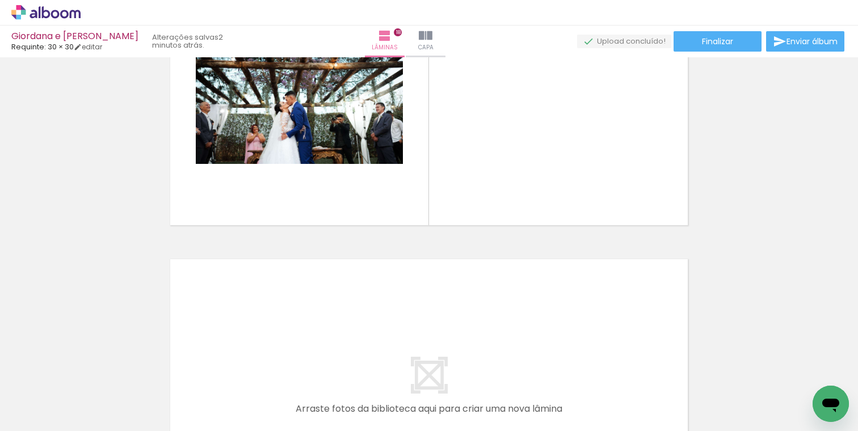
scroll to position [5098, 0]
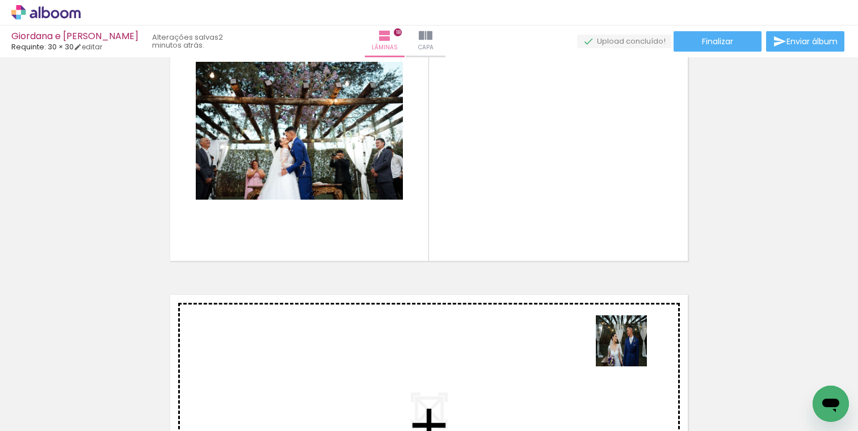
drag, startPoint x: 647, startPoint y: 397, endPoint x: 599, endPoint y: 225, distance: 179.1
click at [592, 207] on quentale-workspace at bounding box center [429, 215] width 858 height 431
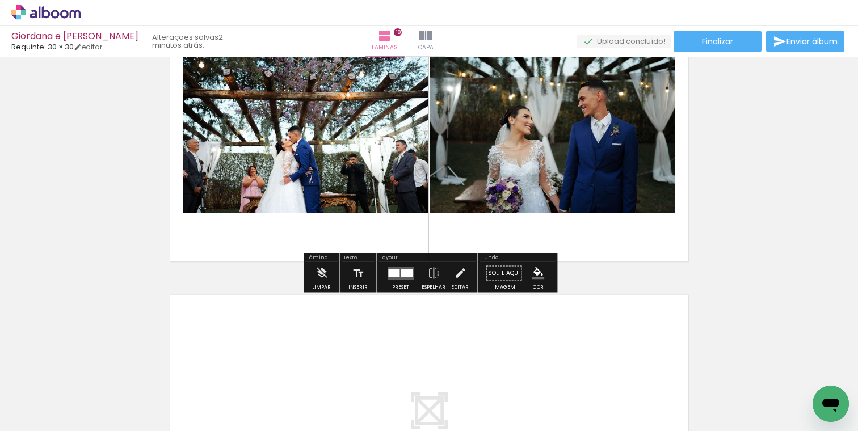
drag, startPoint x: 694, startPoint y: 391, endPoint x: 584, endPoint y: 256, distance: 174.2
click at [585, 256] on quentale-workspace at bounding box center [429, 215] width 858 height 431
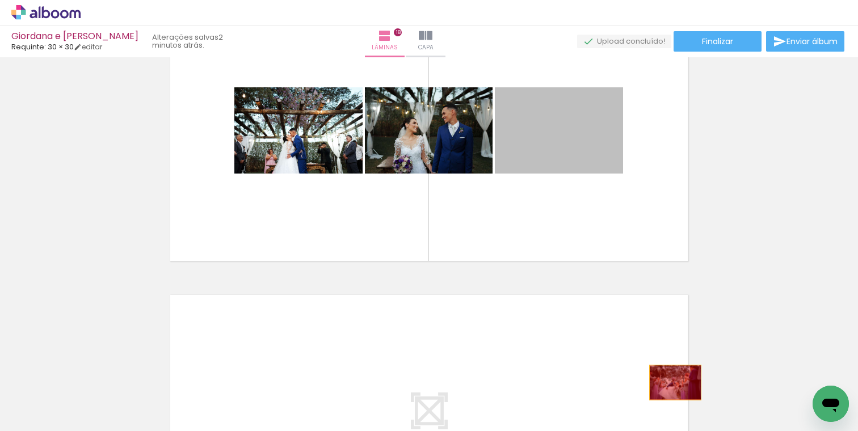
drag, startPoint x: 577, startPoint y: 129, endPoint x: 676, endPoint y: 386, distance: 275.8
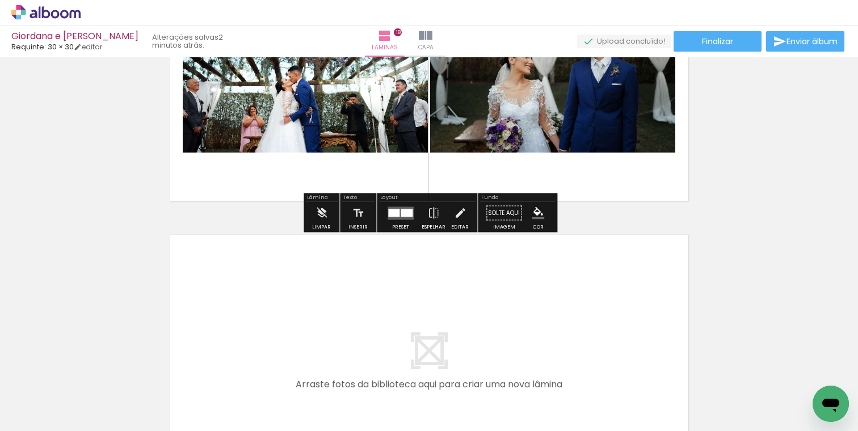
scroll to position [5200, 0]
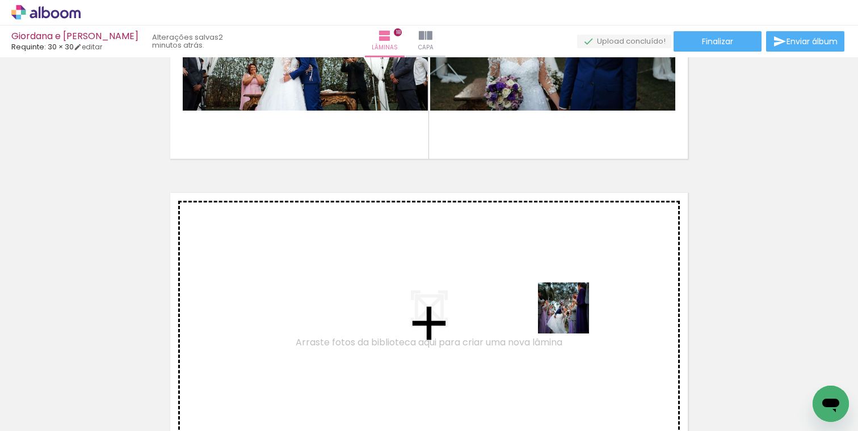
click at [560, 309] on quentale-workspace at bounding box center [429, 215] width 858 height 431
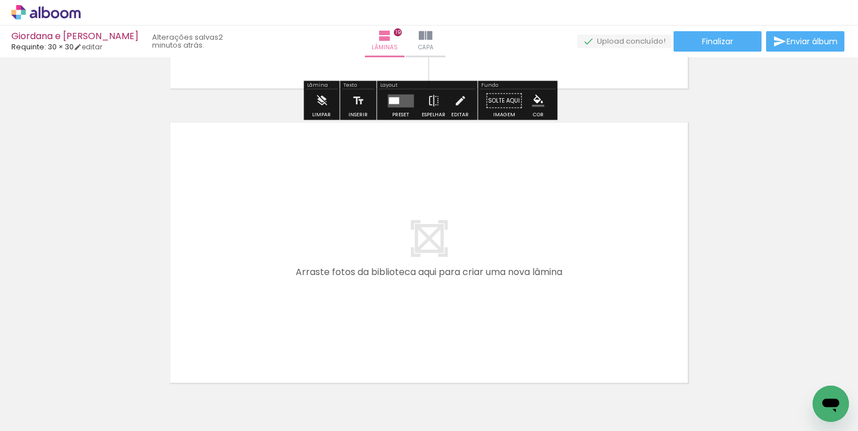
scroll to position [5567, 0]
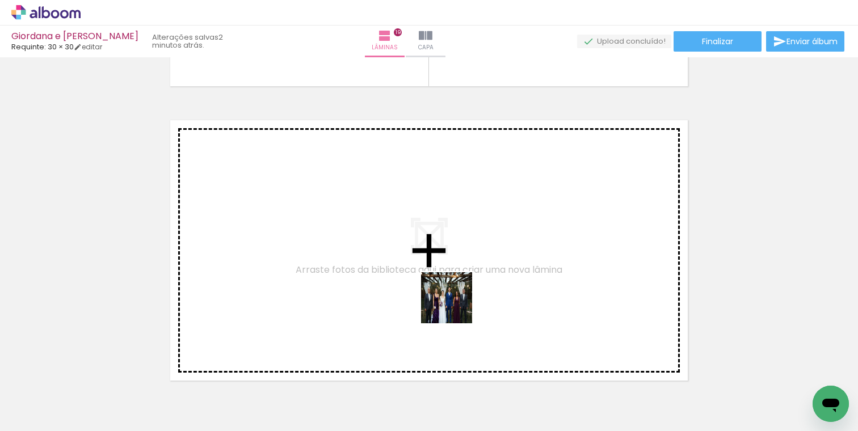
drag, startPoint x: 498, startPoint y: 399, endPoint x: 434, endPoint y: 243, distance: 168.5
click at [434, 243] on quentale-workspace at bounding box center [429, 215] width 858 height 431
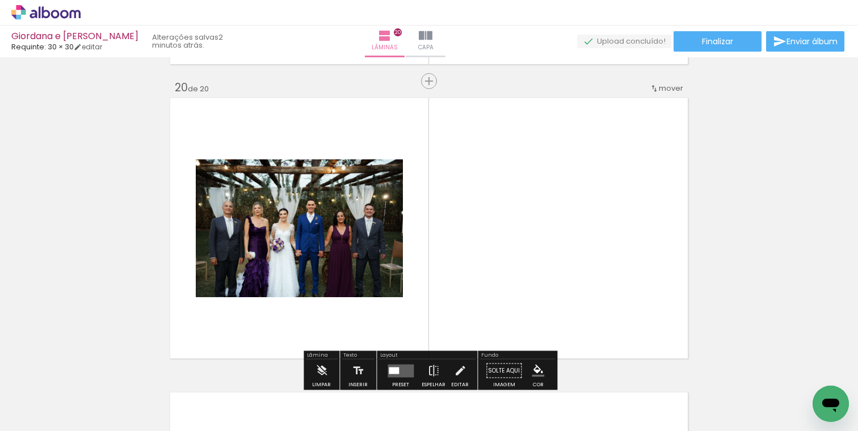
scroll to position [5609, 0]
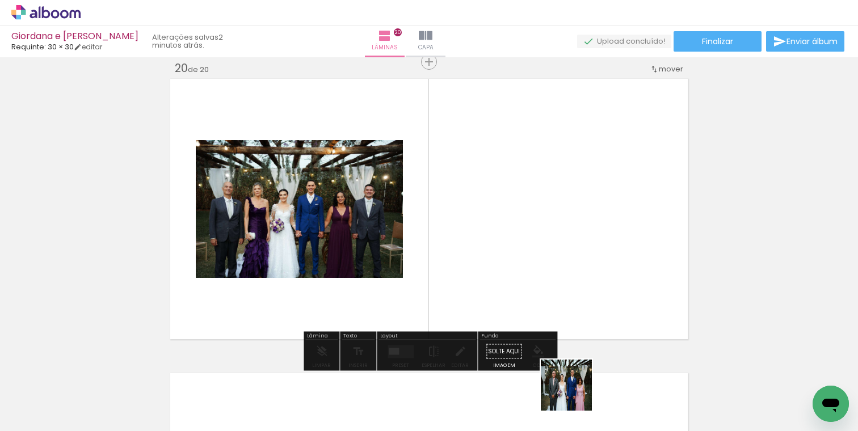
drag, startPoint x: 576, startPoint y: 399, endPoint x: 565, endPoint y: 205, distance: 194.3
click at [565, 205] on quentale-workspace at bounding box center [429, 215] width 858 height 431
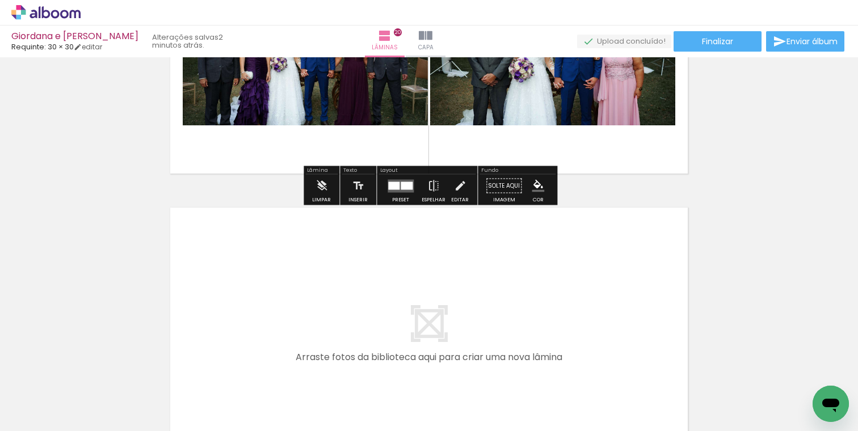
scroll to position [0, 3285]
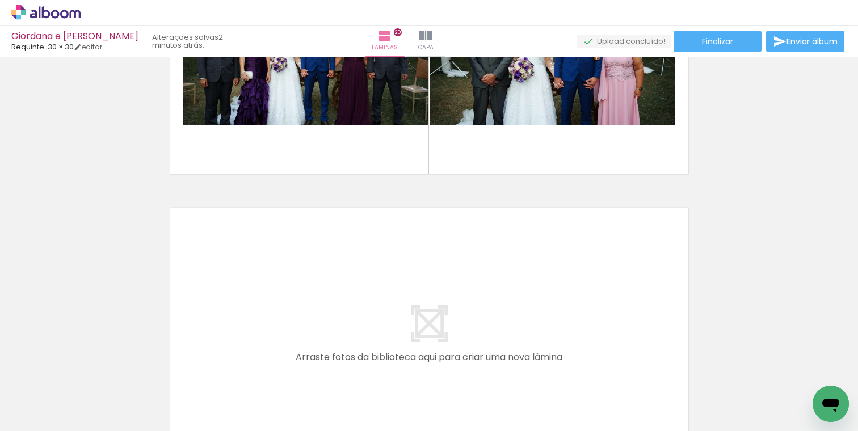
click at [474, 408] on quentale-thumb at bounding box center [451, 392] width 64 height 65
drag, startPoint x: 453, startPoint y: 407, endPoint x: 453, endPoint y: 302, distance: 104.4
click at [453, 302] on quentale-workspace at bounding box center [429, 215] width 858 height 431
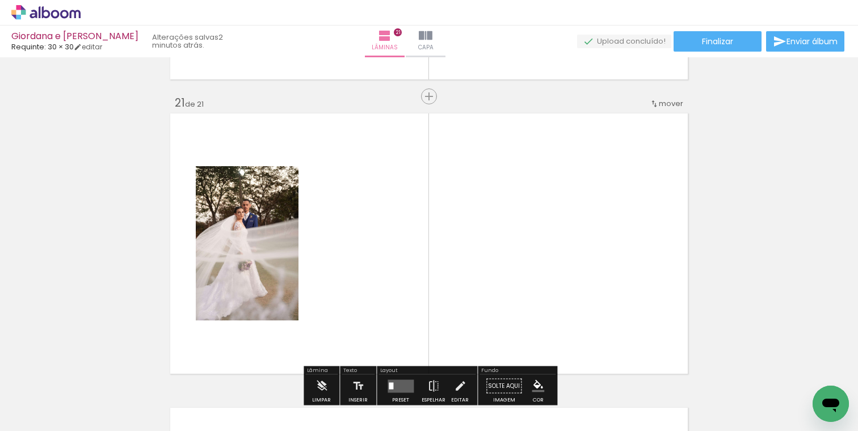
scroll to position [5903, 0]
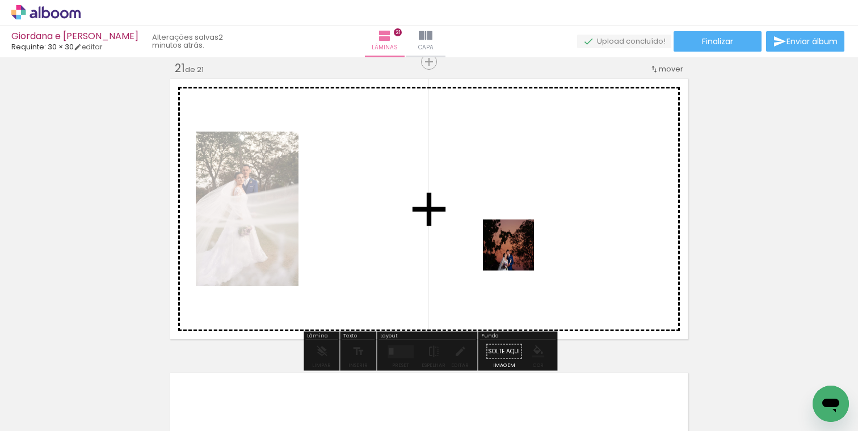
drag, startPoint x: 517, startPoint y: 407, endPoint x: 517, endPoint y: 224, distance: 183.3
click at [517, 224] on quentale-workspace at bounding box center [429, 215] width 858 height 431
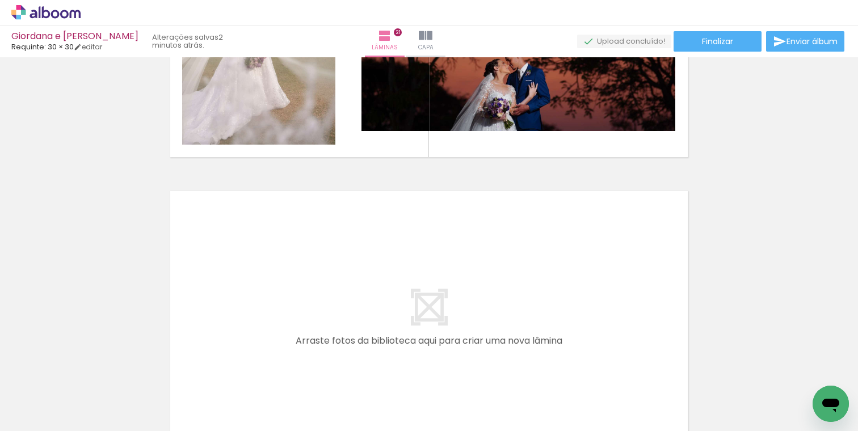
scroll to position [6092, 0]
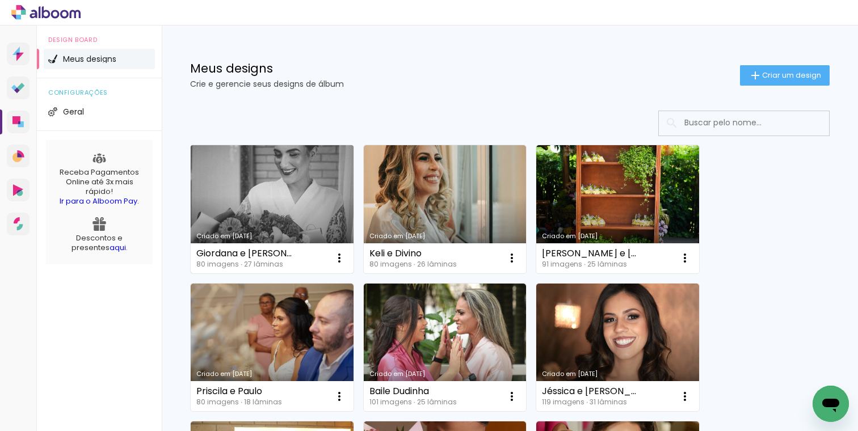
click at [278, 186] on link "Criado em [DATE]" at bounding box center [272, 209] width 163 height 128
